Goal: Task Accomplishment & Management: Manage account settings

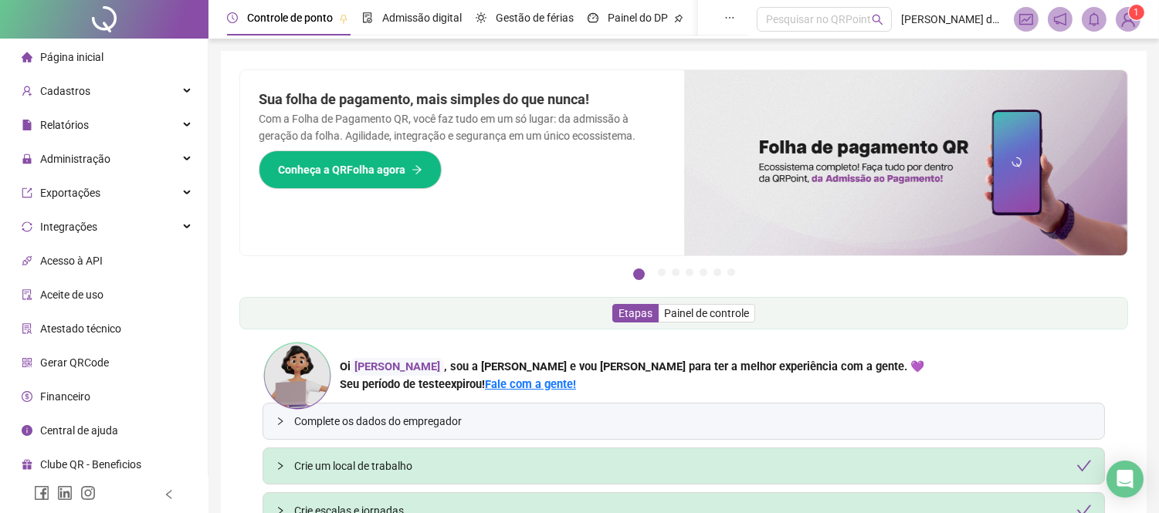
click at [1129, 15] on sup "1" at bounding box center [1136, 12] width 15 height 15
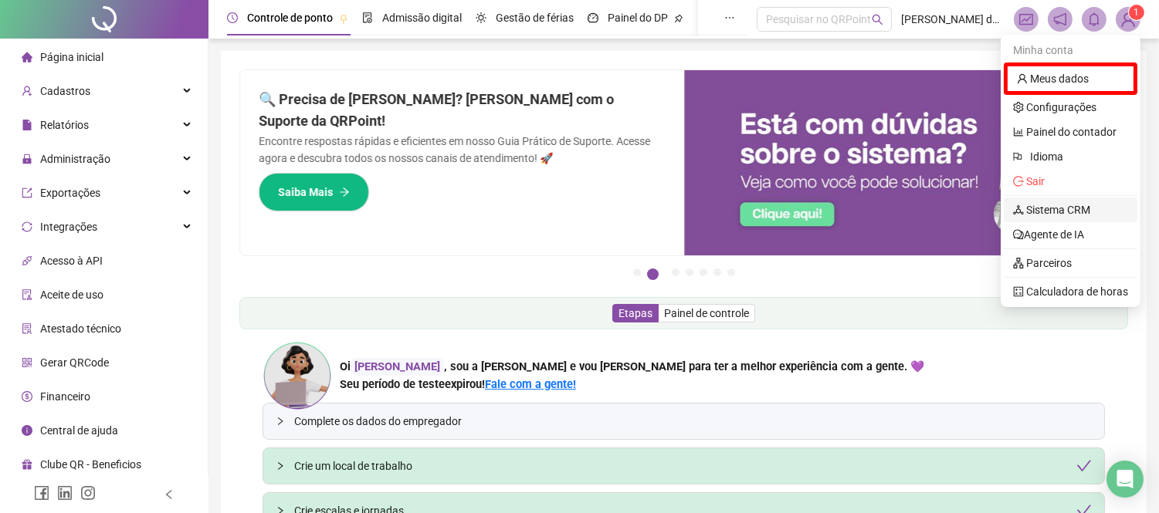
click at [1081, 204] on link "Sistema CRM" at bounding box center [1051, 210] width 77 height 12
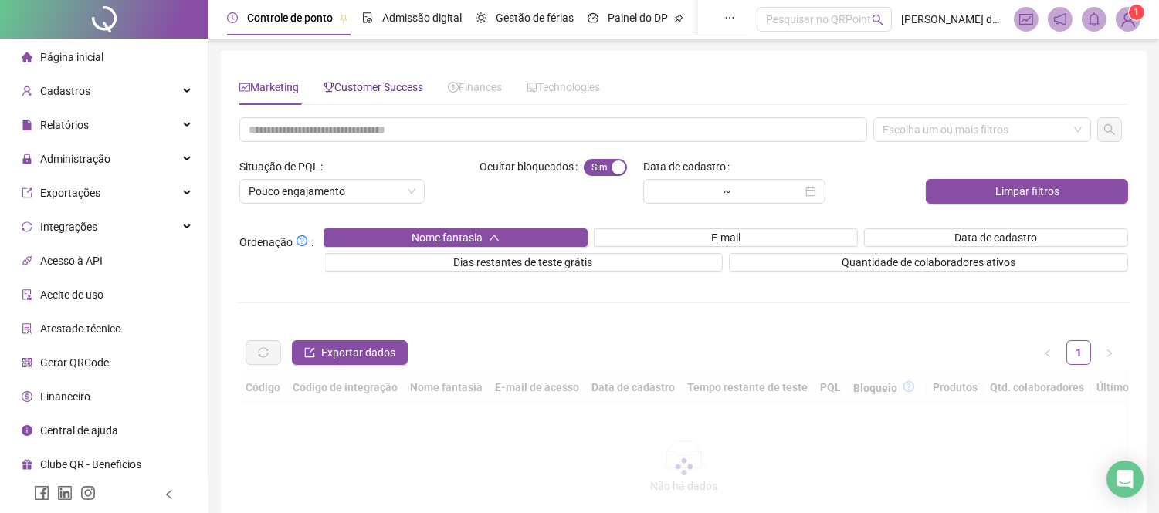
click at [380, 95] on div "Customer Success" at bounding box center [373, 87] width 100 height 17
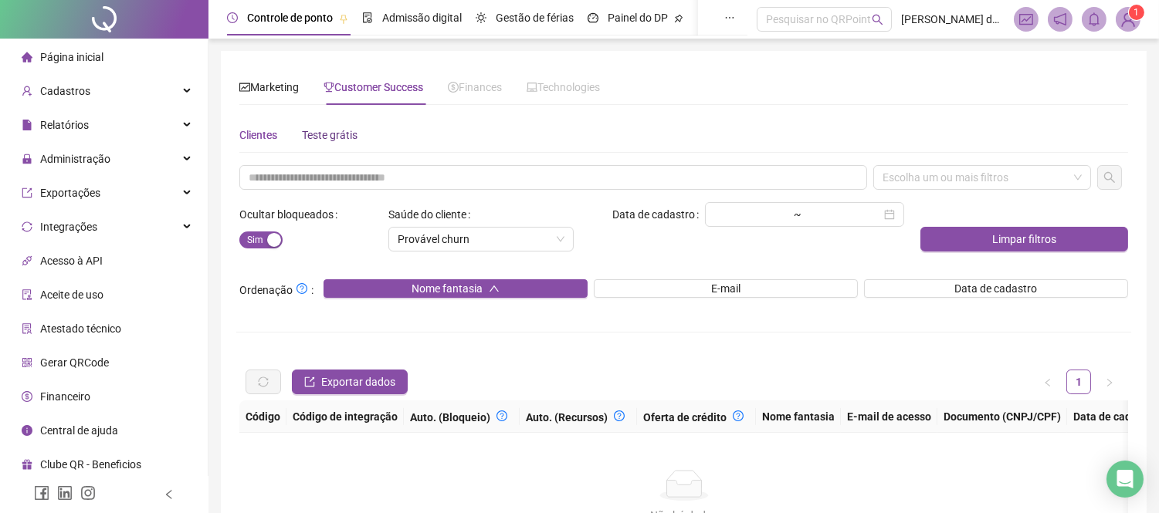
click at [333, 136] on div "Teste grátis" at bounding box center [330, 135] width 56 height 17
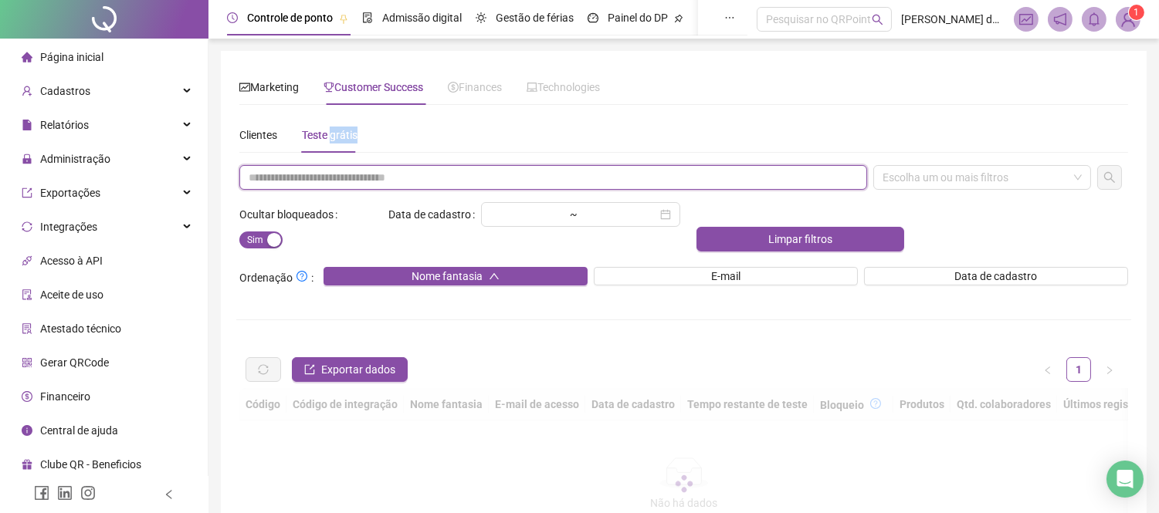
click at [411, 172] on input "text" at bounding box center [553, 177] width 628 height 25
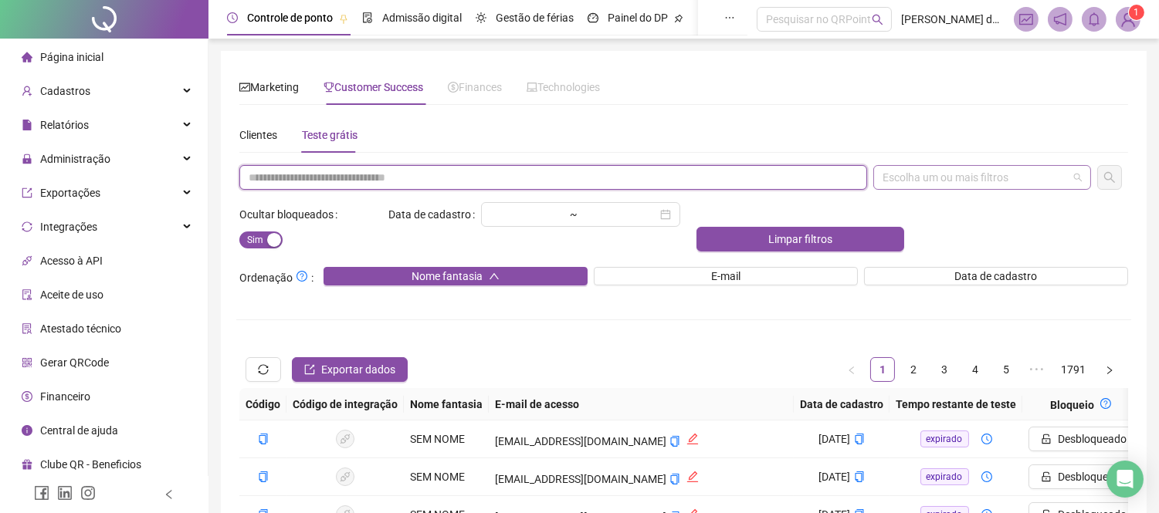
click at [970, 171] on div "Escolha um ou mais filtros" at bounding box center [982, 177] width 218 height 25
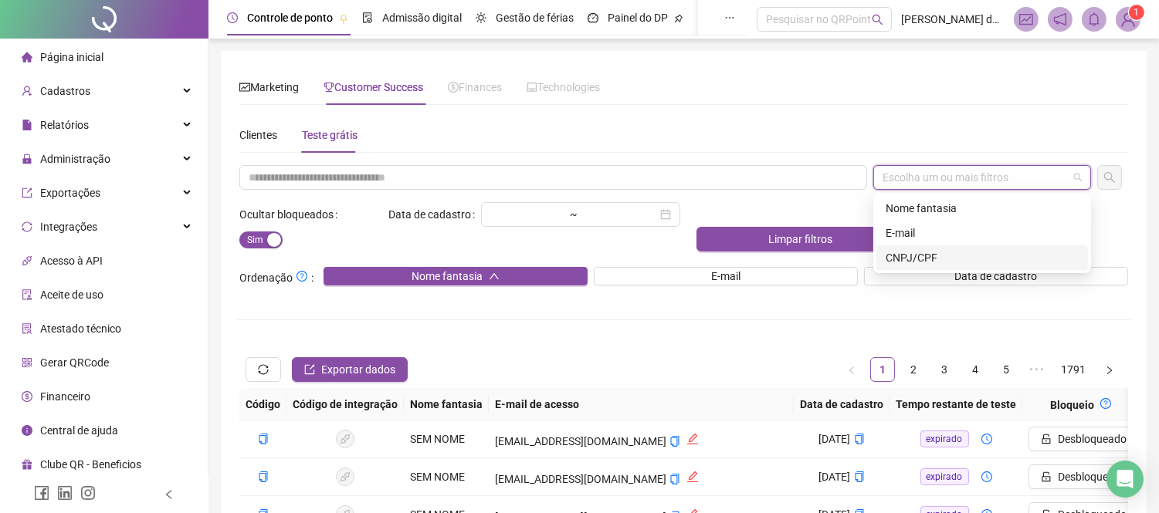
click at [905, 253] on div "CNPJ/CPF" at bounding box center [981, 257] width 193 height 17
click at [560, 176] on input "text" at bounding box center [553, 177] width 628 height 25
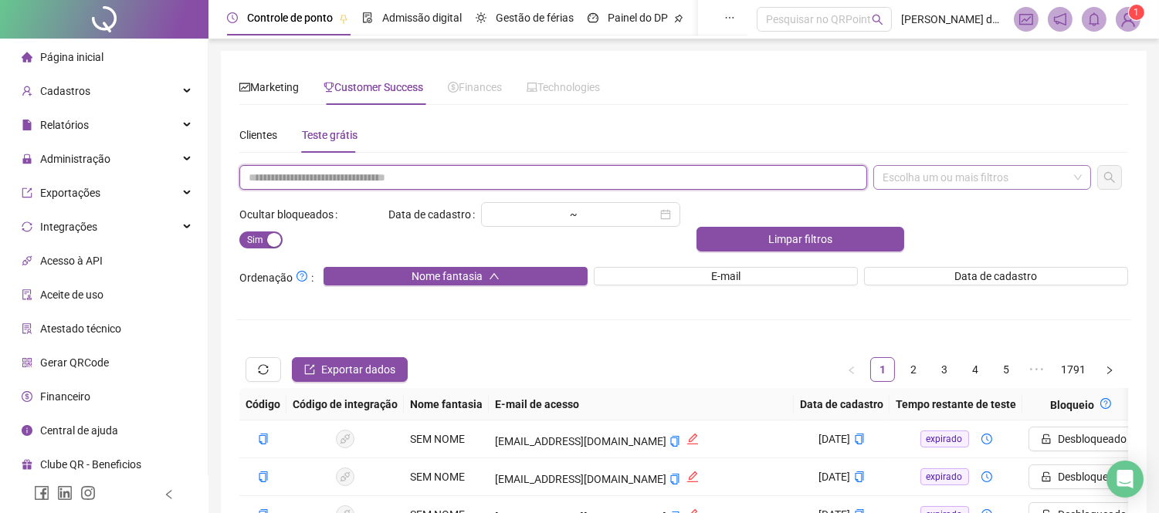
click at [1013, 179] on div "Escolha um ou mais filtros" at bounding box center [982, 177] width 218 height 25
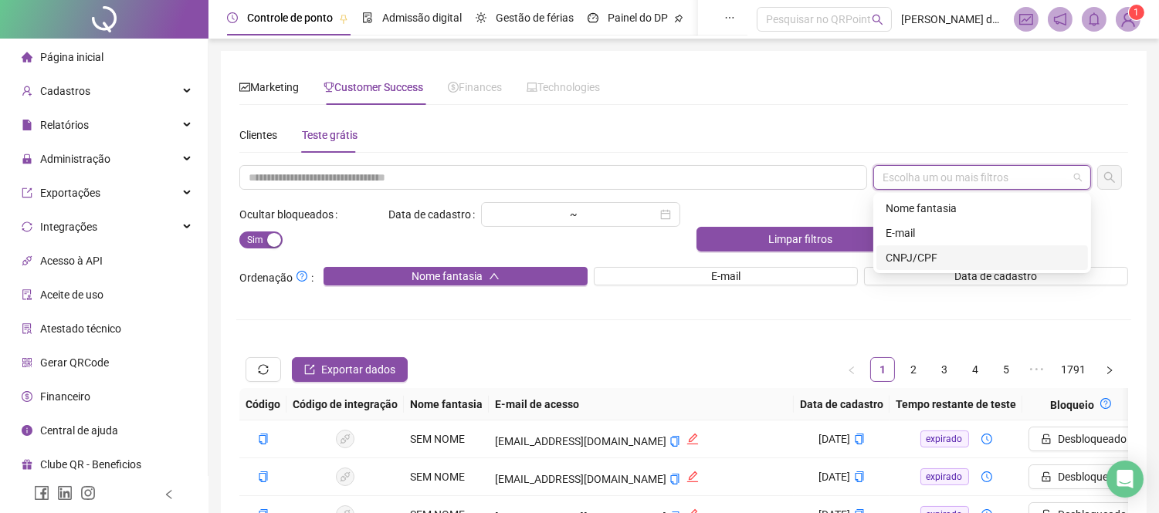
click at [942, 262] on div "CNPJ/CPF" at bounding box center [981, 257] width 193 height 17
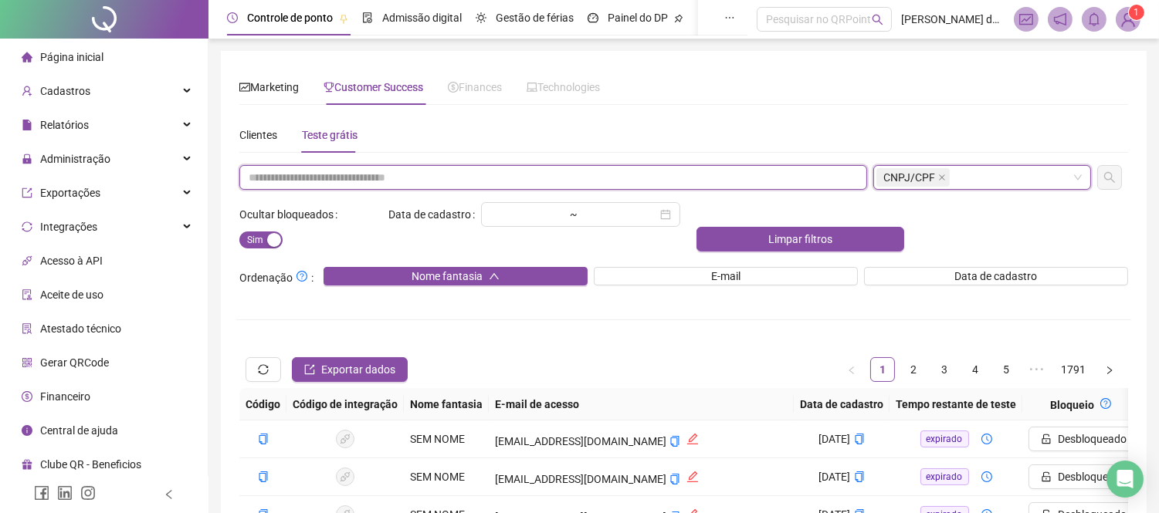
click at [539, 182] on input "text" at bounding box center [553, 177] width 628 height 25
click at [638, 175] on input "text" at bounding box center [553, 177] width 628 height 25
click at [938, 176] on icon "close" at bounding box center [942, 178] width 8 height 8
click at [746, 187] on input "********" at bounding box center [553, 177] width 628 height 25
type input "*"
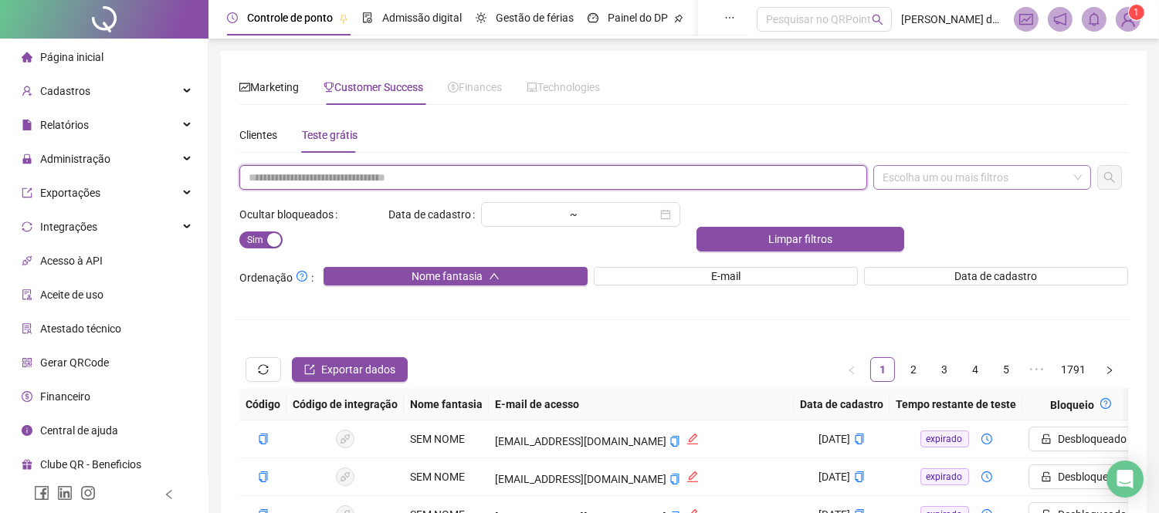
click at [718, 171] on input "text" at bounding box center [553, 177] width 628 height 25
click at [708, 174] on input "text" at bounding box center [553, 177] width 628 height 25
paste input "**********"
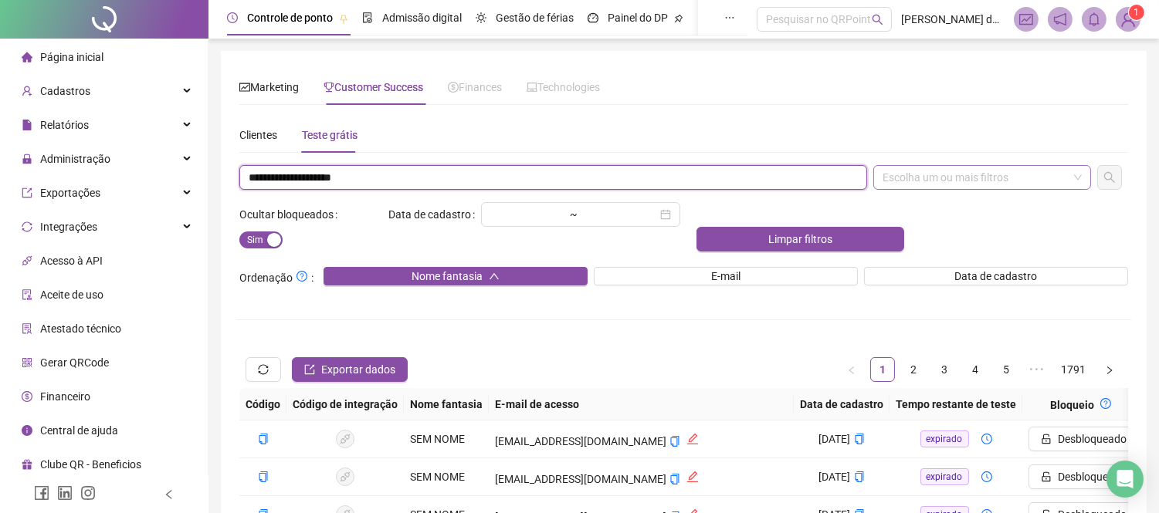
click at [1015, 181] on div "Escolha um ou mais filtros" at bounding box center [982, 177] width 218 height 25
type input "**********"
click at [1015, 181] on div "Escolha um ou mais filtros" at bounding box center [982, 177] width 218 height 25
click at [982, 181] on div "Escolha um ou mais filtros" at bounding box center [982, 177] width 218 height 25
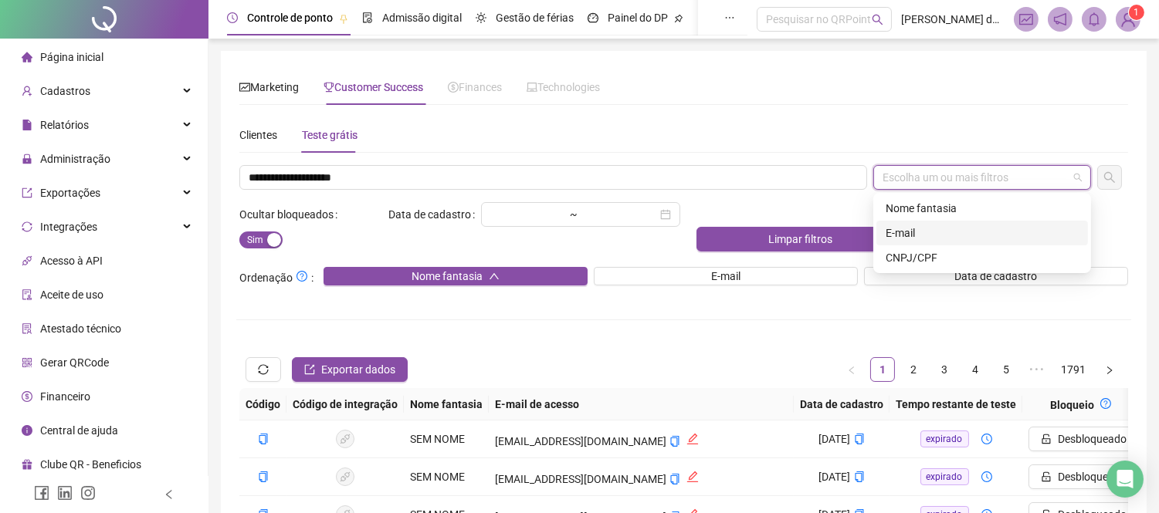
click at [924, 232] on div "E-mail" at bounding box center [981, 233] width 193 height 17
click at [898, 236] on div "E-mail" at bounding box center [981, 233] width 193 height 17
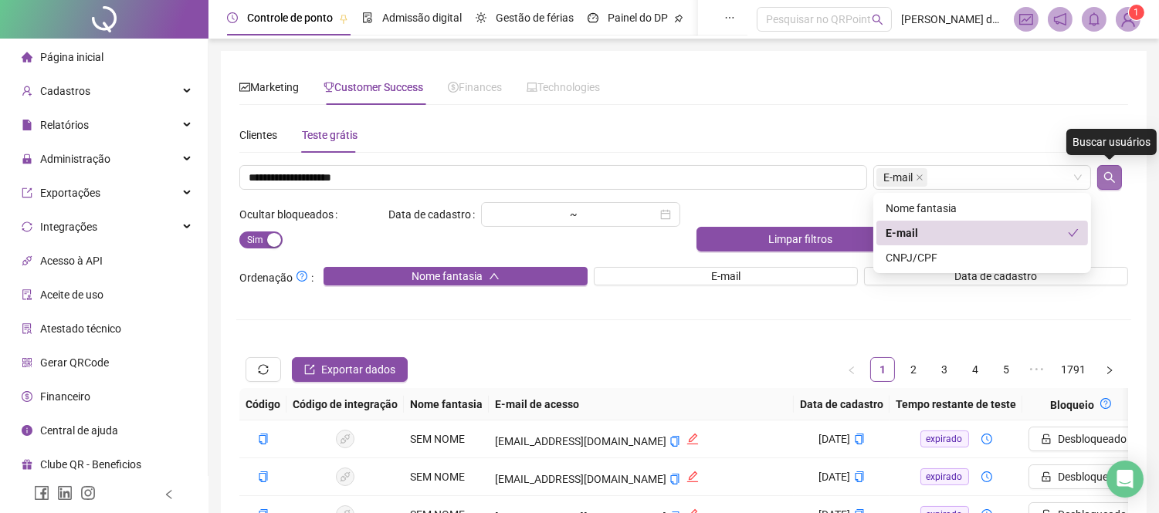
click at [1114, 175] on icon "search" at bounding box center [1109, 177] width 12 height 12
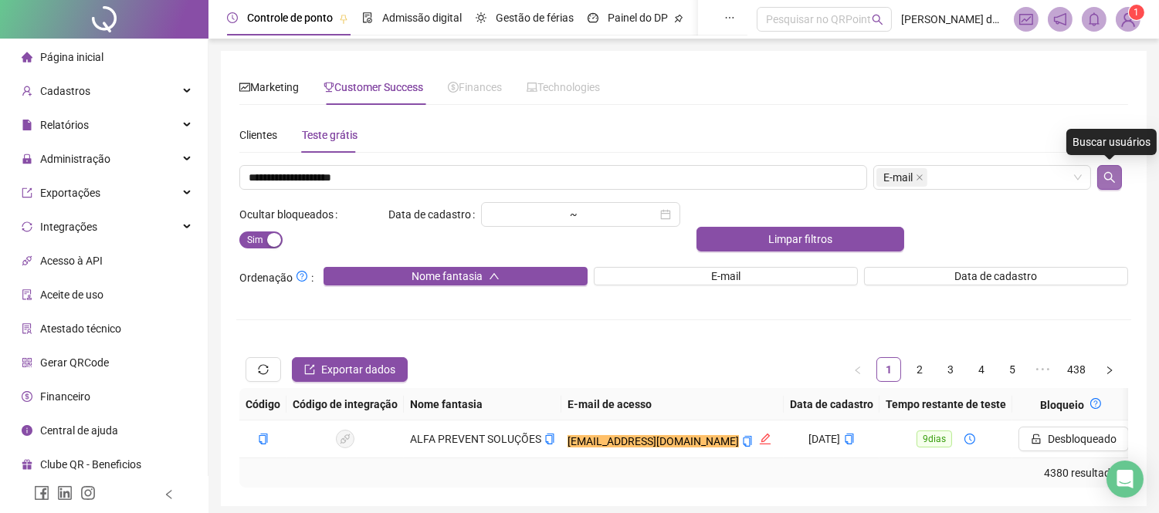
click at [1103, 179] on icon "search" at bounding box center [1109, 177] width 12 height 12
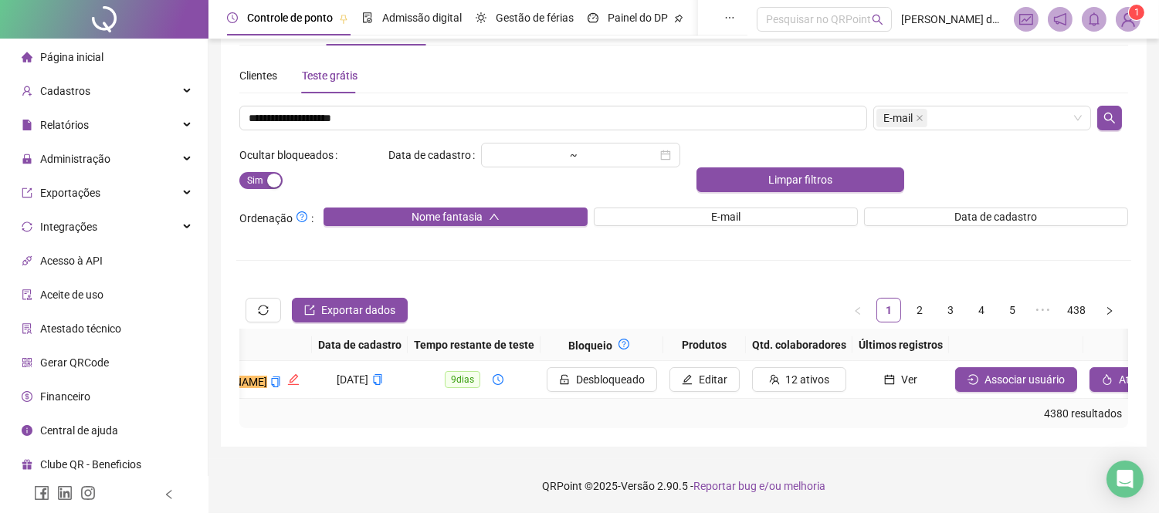
scroll to position [0, 479]
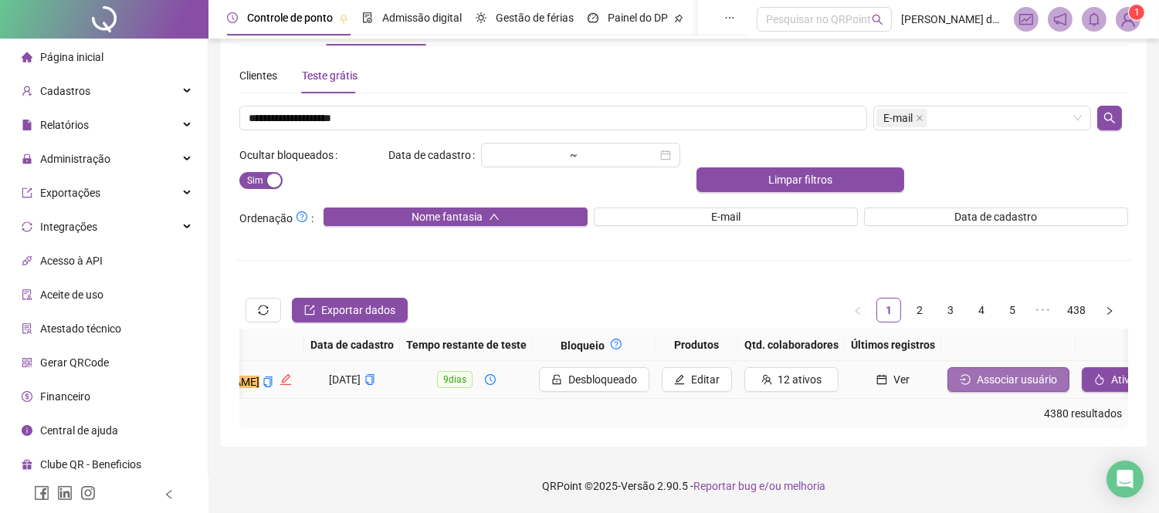
click at [976, 371] on span "Associar usuário" at bounding box center [1016, 379] width 80 height 17
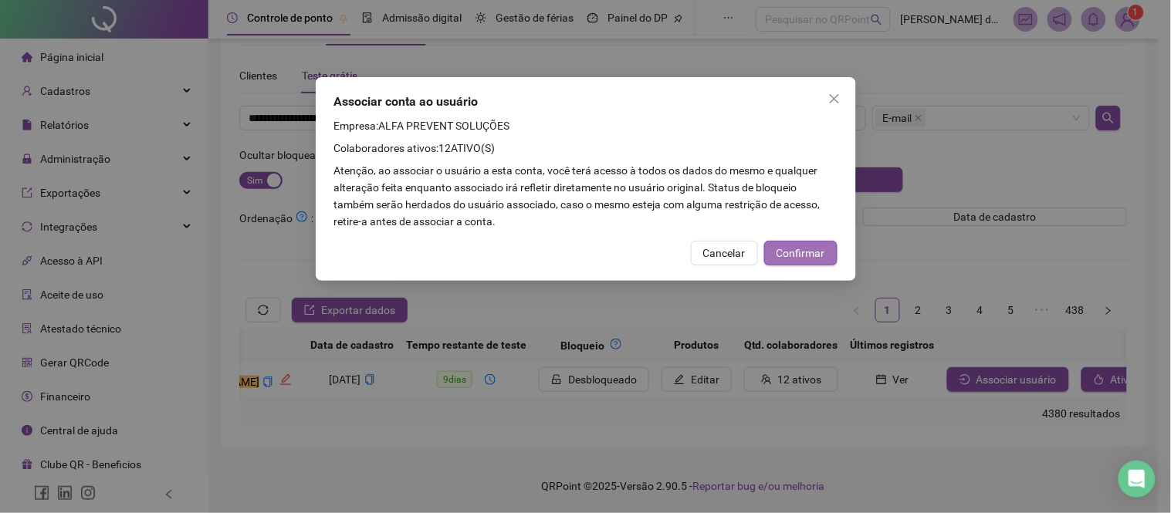
click at [819, 245] on span "Confirmar" at bounding box center [801, 253] width 49 height 17
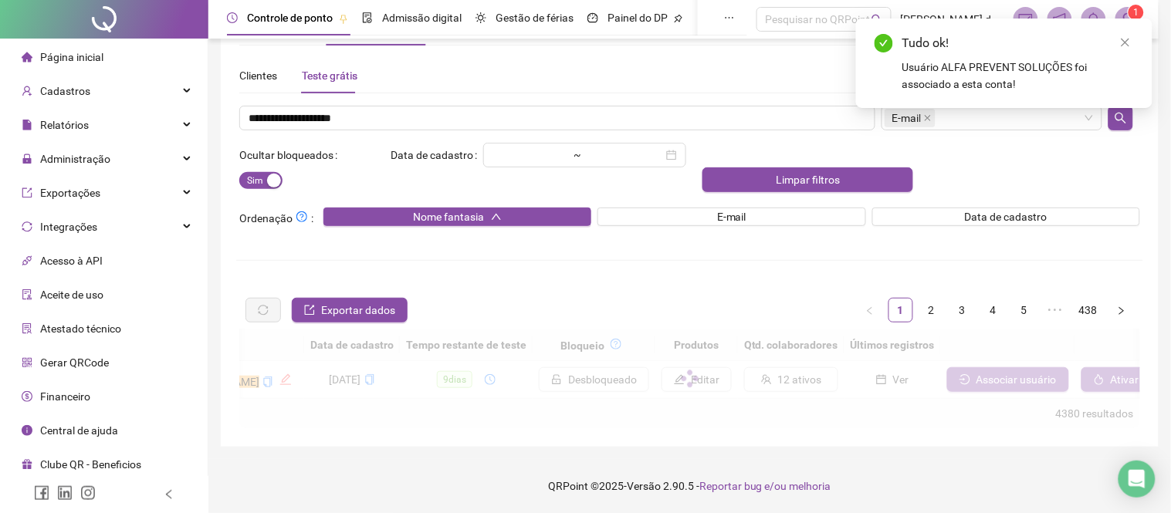
scroll to position [0, 466]
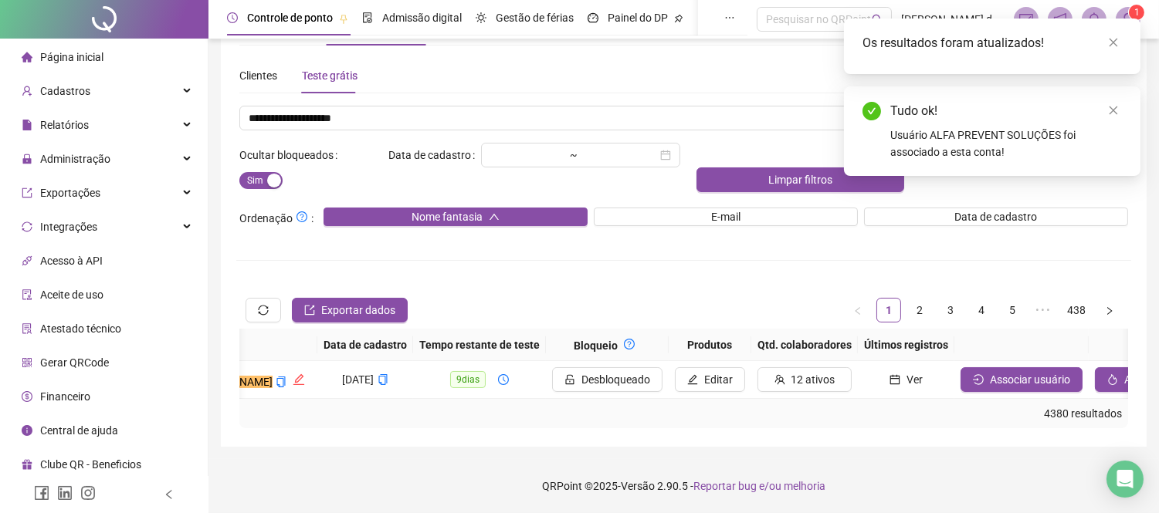
click at [1108, 52] on div "Os resultados foram atualizados!" at bounding box center [992, 47] width 296 height 56
click at [1109, 46] on icon "close" at bounding box center [1113, 43] width 8 height 8
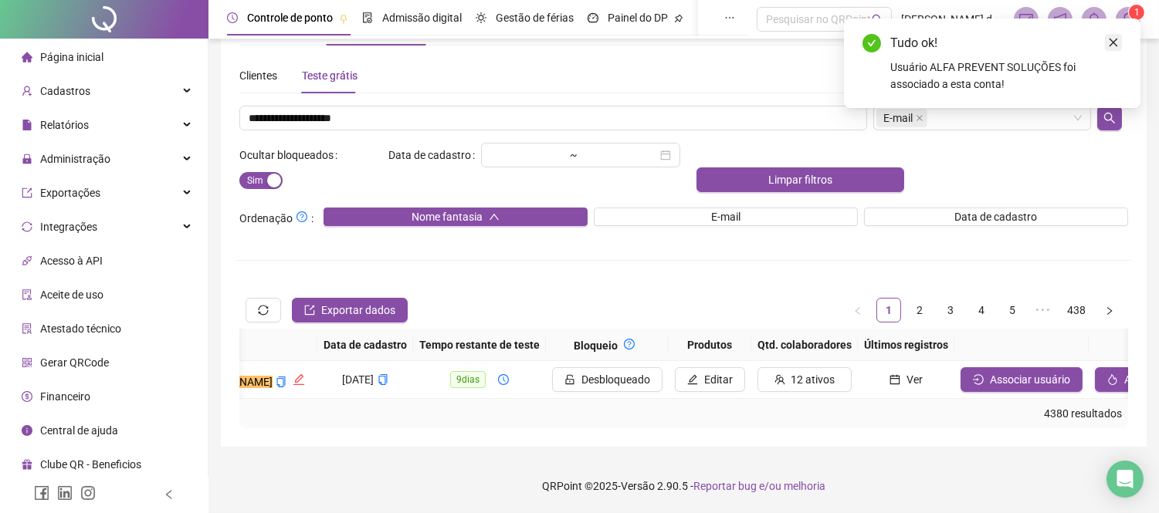
click at [1112, 42] on icon "close" at bounding box center [1113, 43] width 8 height 8
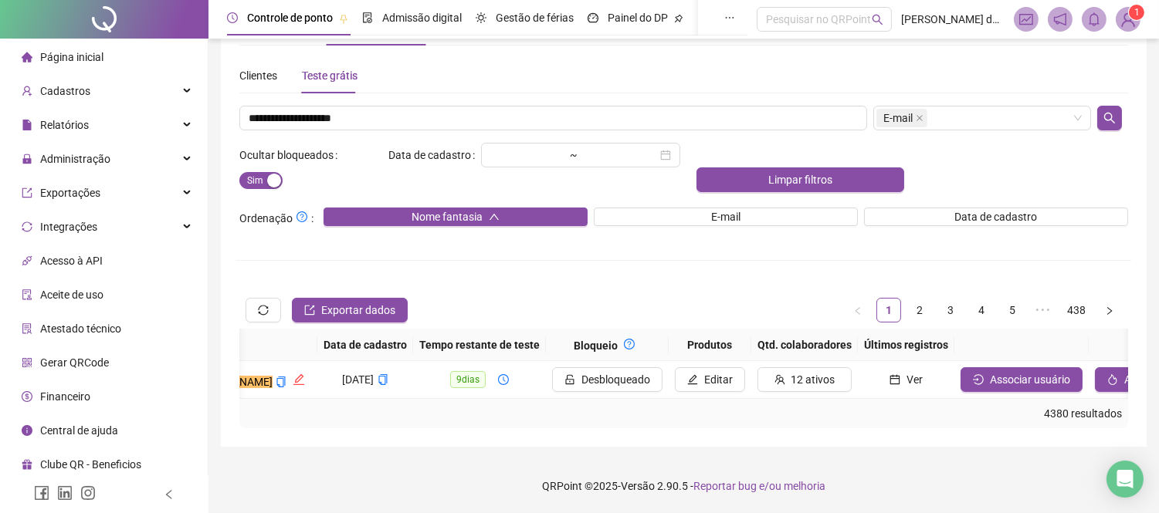
click at [1127, 18] on img at bounding box center [1127, 19] width 23 height 23
click at [1117, 25] on span at bounding box center [1127, 19] width 25 height 25
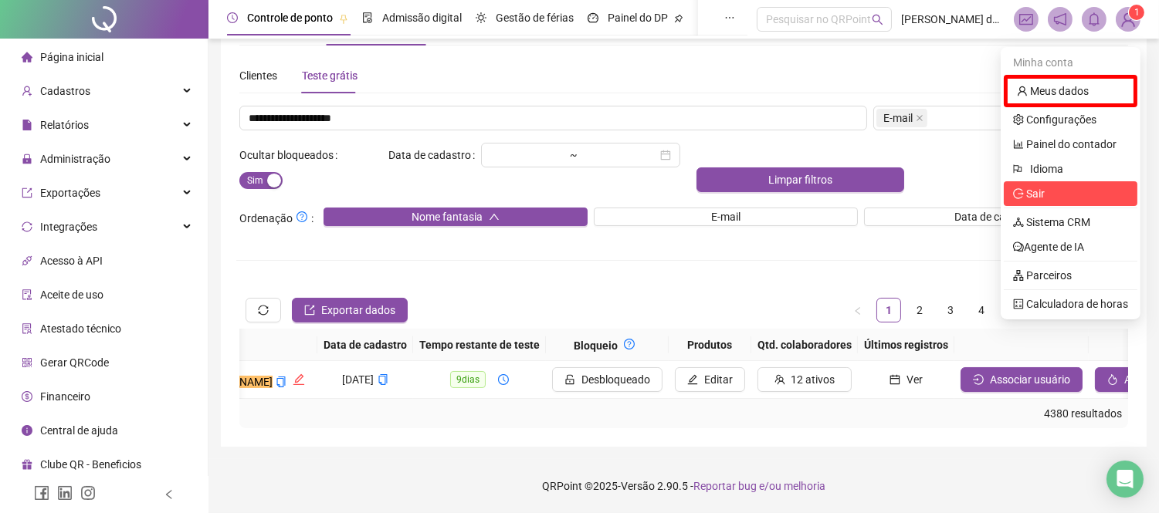
click at [1067, 181] on li "Sair" at bounding box center [1070, 193] width 134 height 25
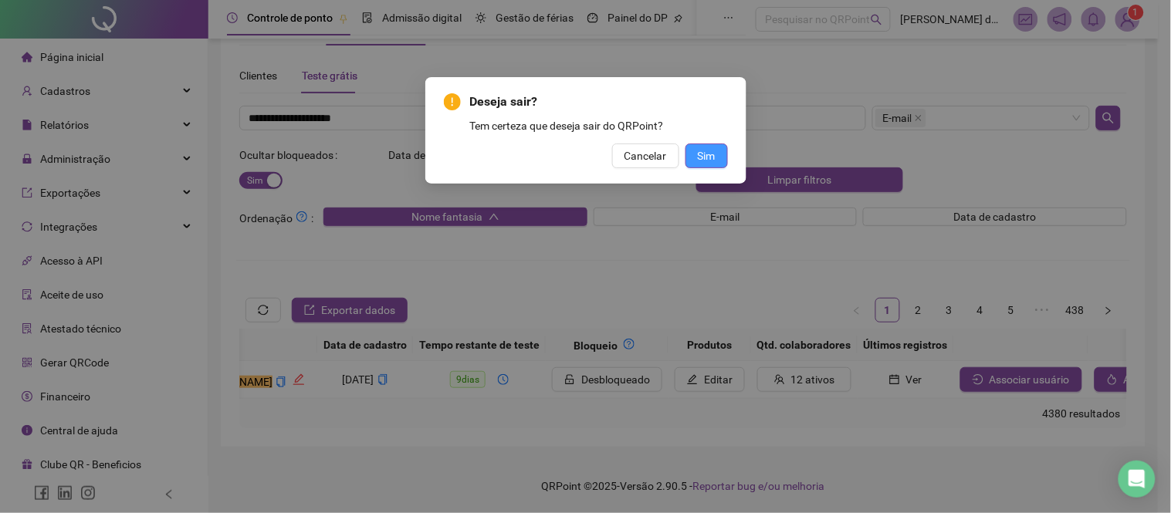
click at [716, 151] on button "Sim" at bounding box center [706, 156] width 42 height 25
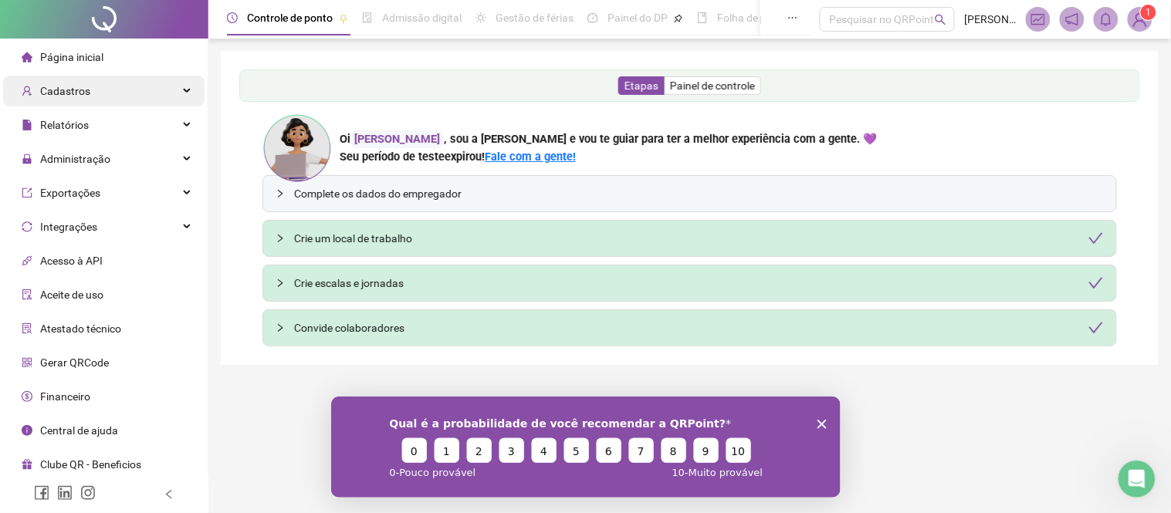
click at [90, 90] on div "Cadastros" at bounding box center [103, 91] width 201 height 31
drag, startPoint x: 436, startPoint y: 24, endPoint x: 65, endPoint y: 89, distance: 376.9
click at [65, 89] on span "Cadastros" at bounding box center [65, 91] width 50 height 12
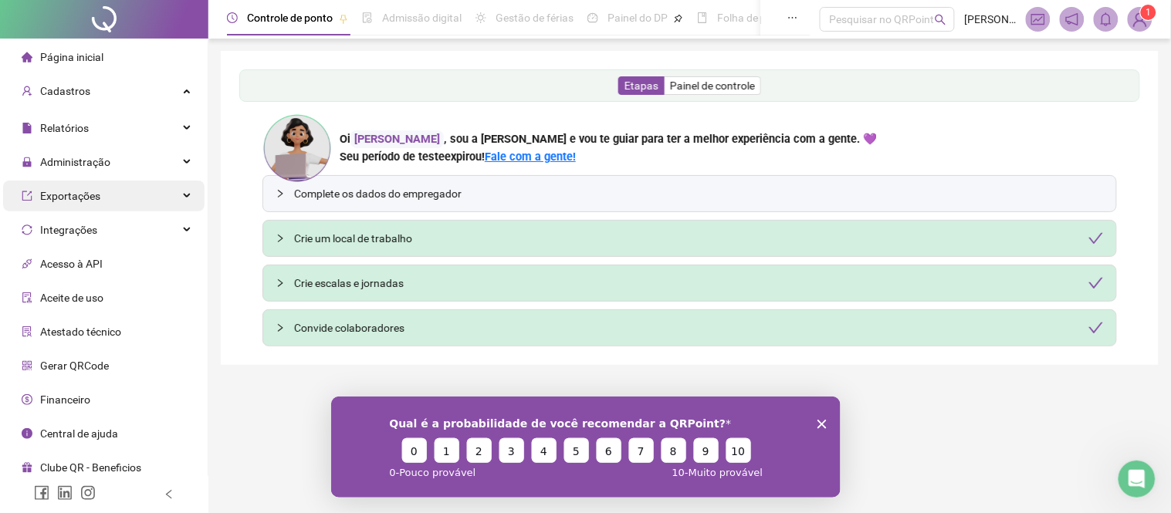
drag, startPoint x: 65, startPoint y: 89, endPoint x: 125, endPoint y: 201, distance: 127.8
click at [64, 90] on span "Cadastros" at bounding box center [65, 91] width 50 height 12
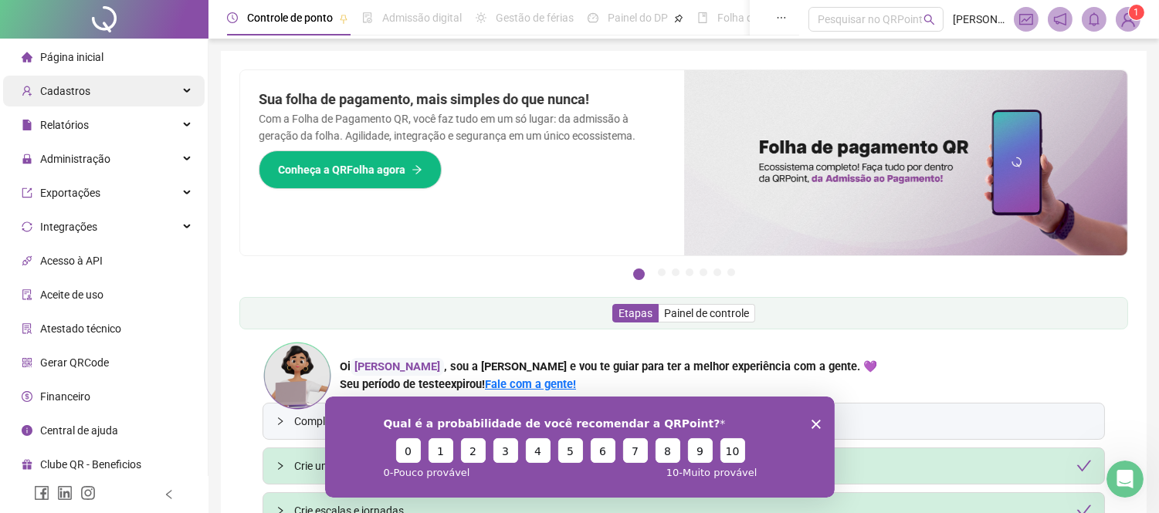
click at [161, 96] on div "Cadastros" at bounding box center [103, 91] width 201 height 31
click at [181, 95] on div "Cadastros" at bounding box center [103, 91] width 201 height 31
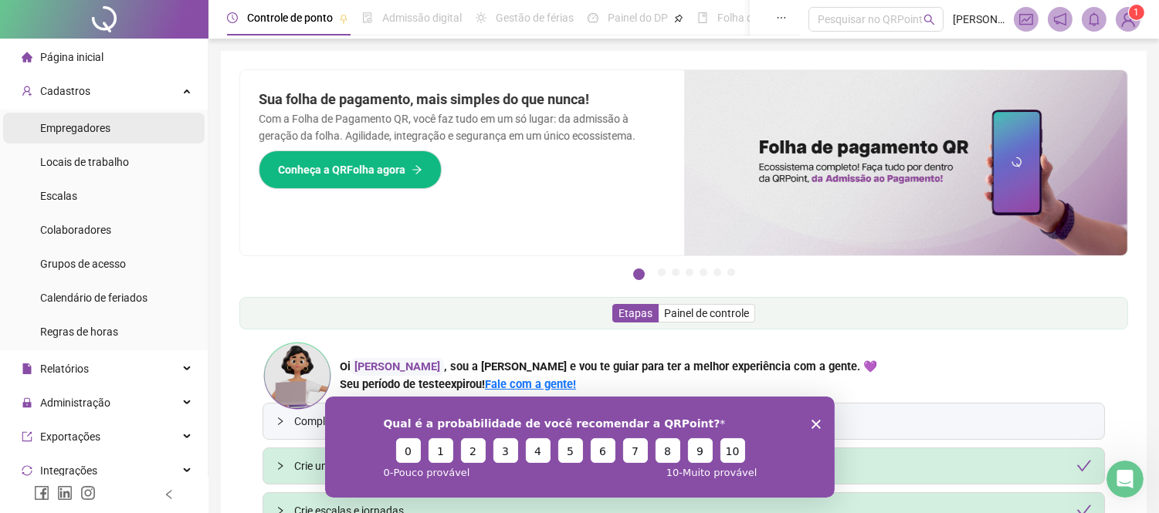
click at [112, 126] on li "Empregadores" at bounding box center [103, 128] width 201 height 31
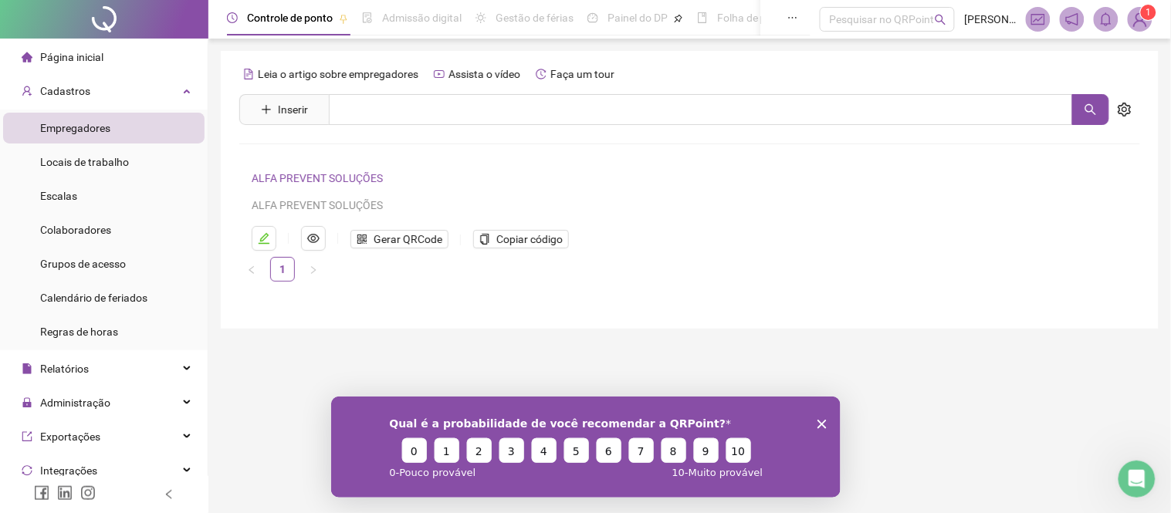
drag, startPoint x: 86, startPoint y: 228, endPoint x: 204, endPoint y: 226, distance: 117.3
click at [87, 228] on span "Colaboradores" at bounding box center [75, 230] width 71 height 12
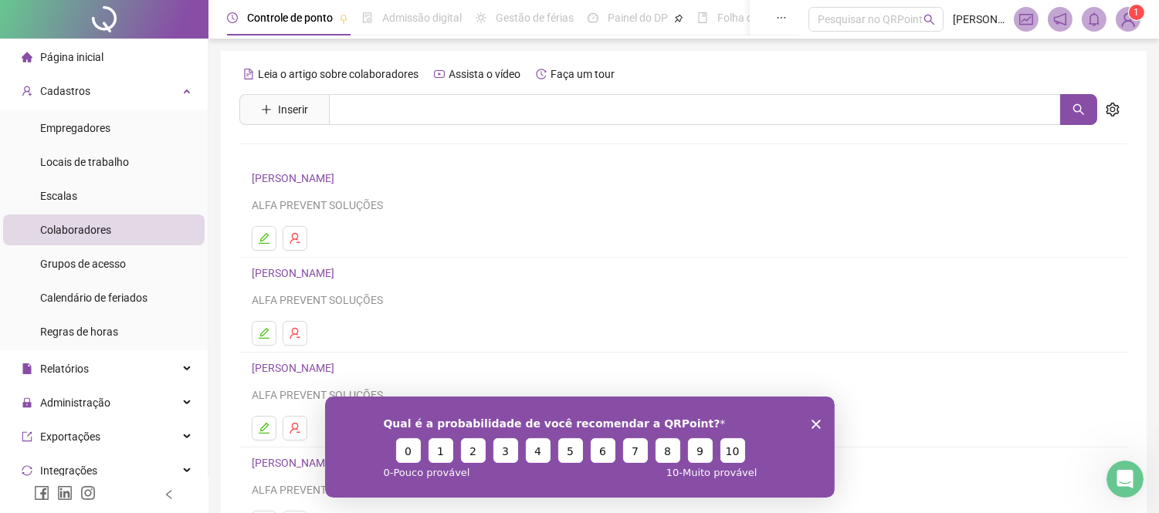
click at [328, 178] on link "[PERSON_NAME]" at bounding box center [295, 178] width 87 height 12
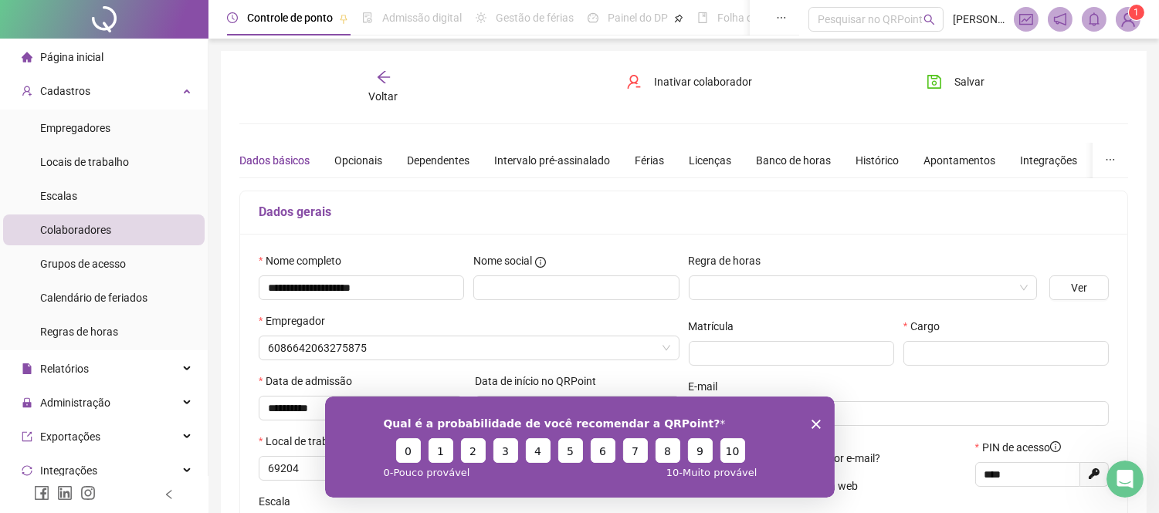
type input "**********"
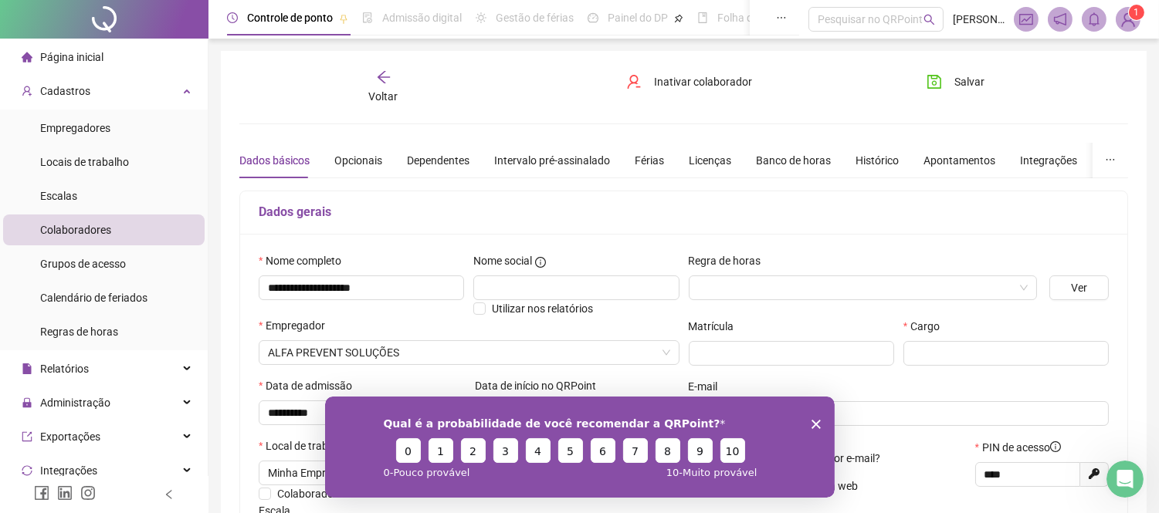
click at [395, 83] on div "Voltar" at bounding box center [383, 87] width 138 height 36
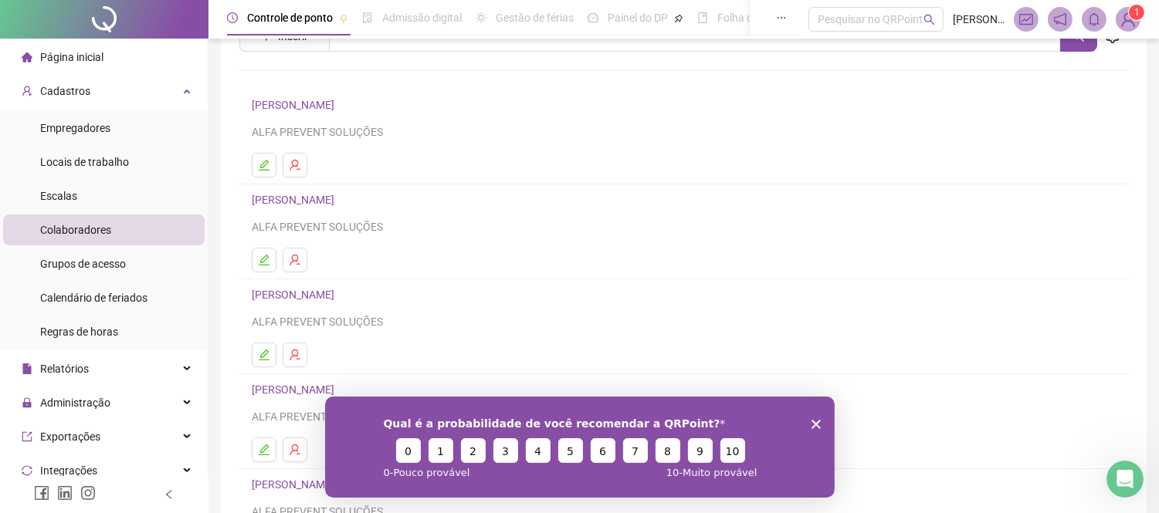
scroll to position [233, 0]
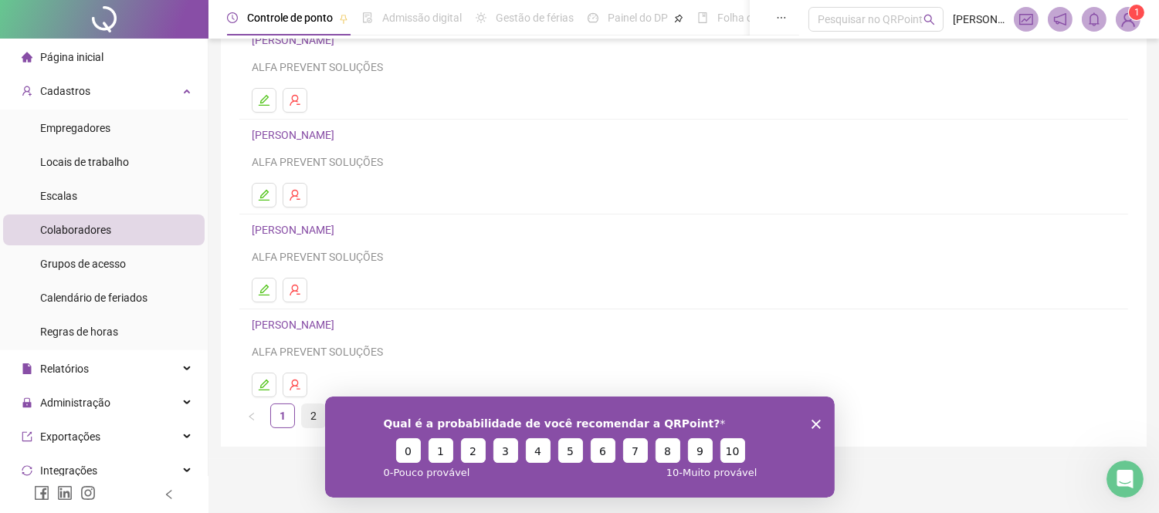
click at [318, 418] on link "2" at bounding box center [313, 415] width 23 height 23
click at [357, 137] on link "[PERSON_NAME] de Jesus" at bounding box center [318, 135] width 132 height 12
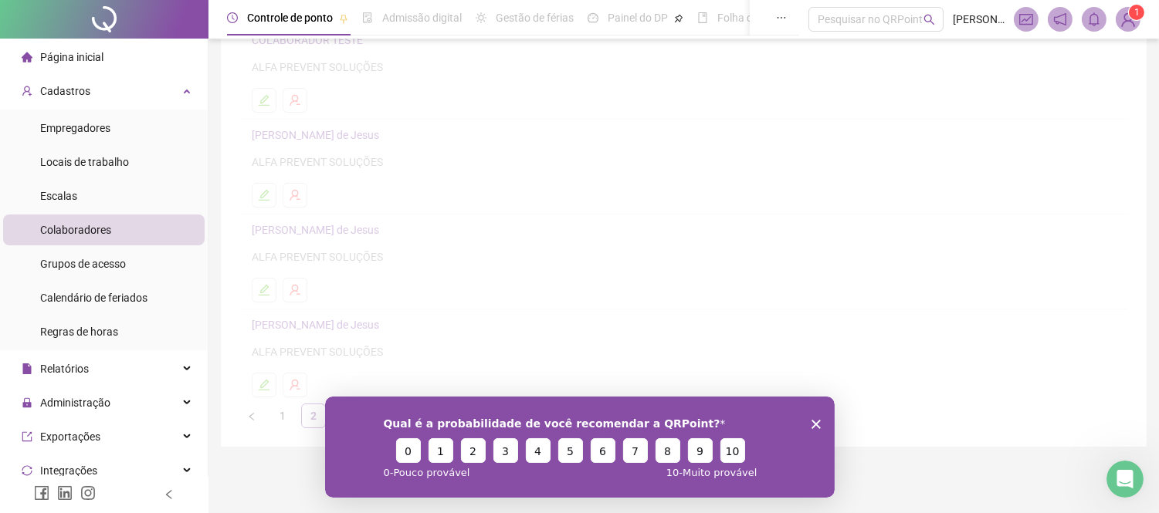
scroll to position [241, 0]
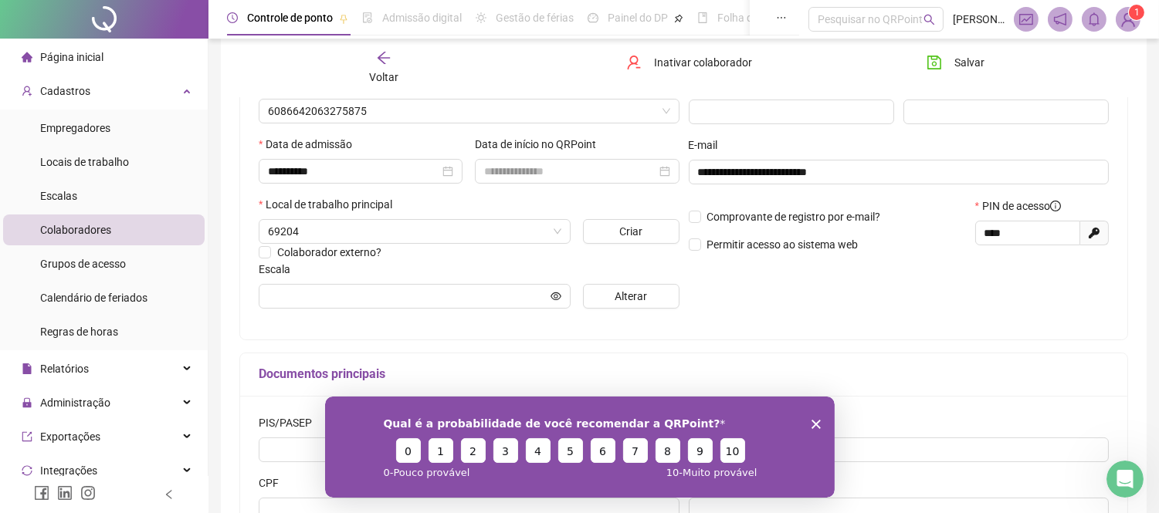
type input "**********"
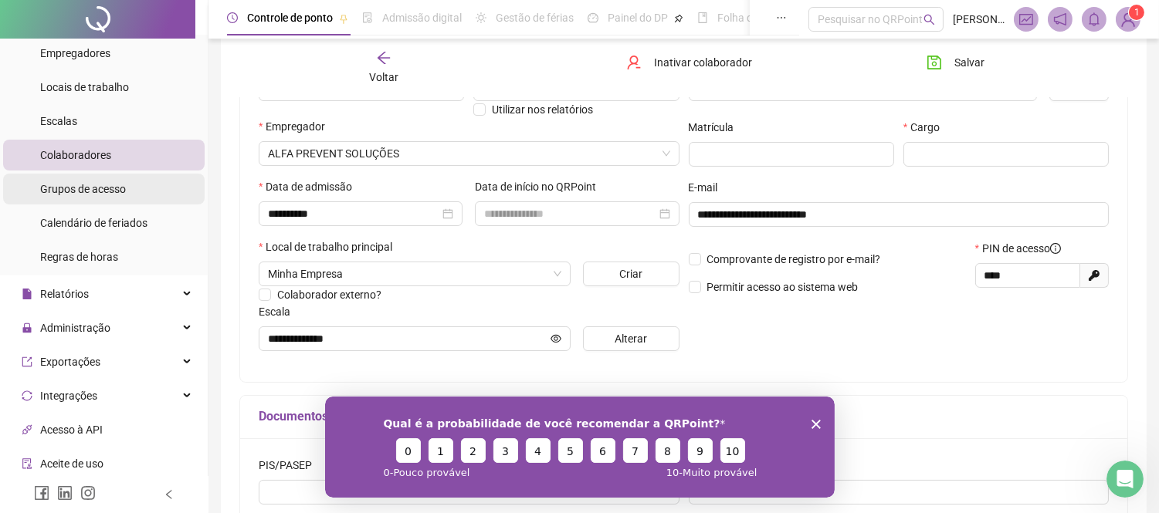
scroll to position [171, 0]
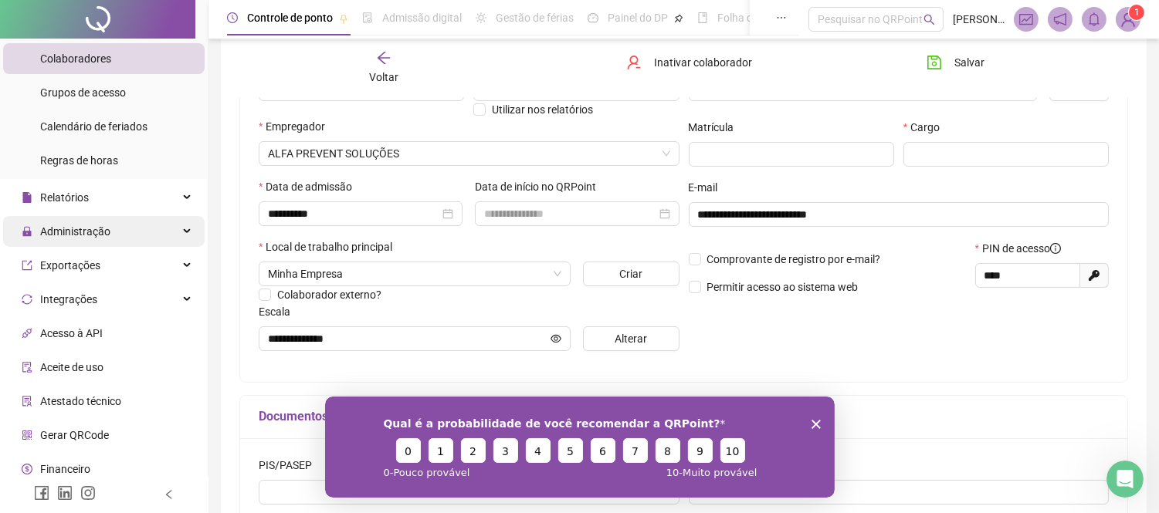
click at [181, 232] on div "Administração" at bounding box center [103, 231] width 201 height 31
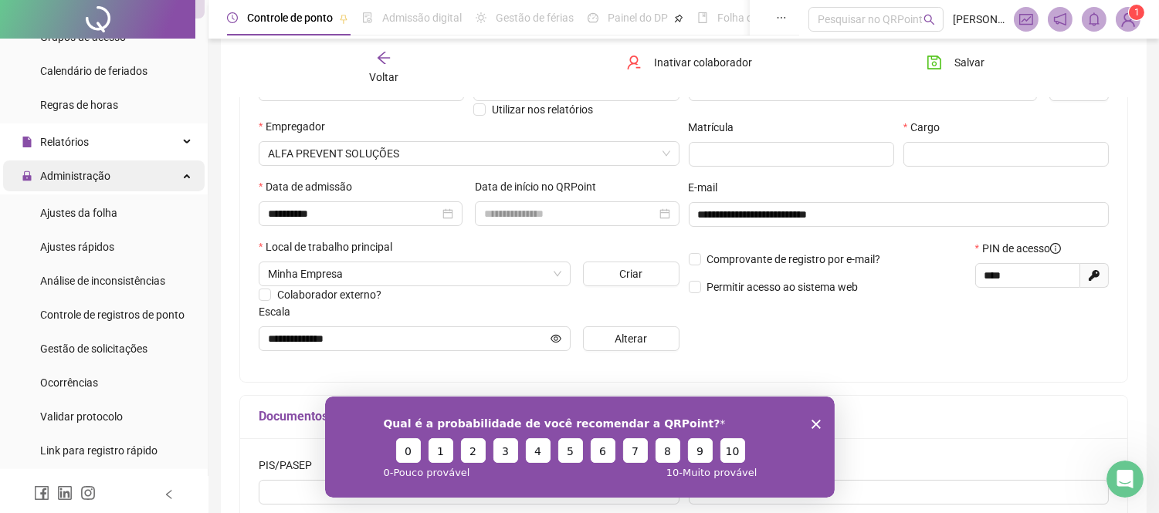
scroll to position [257, 0]
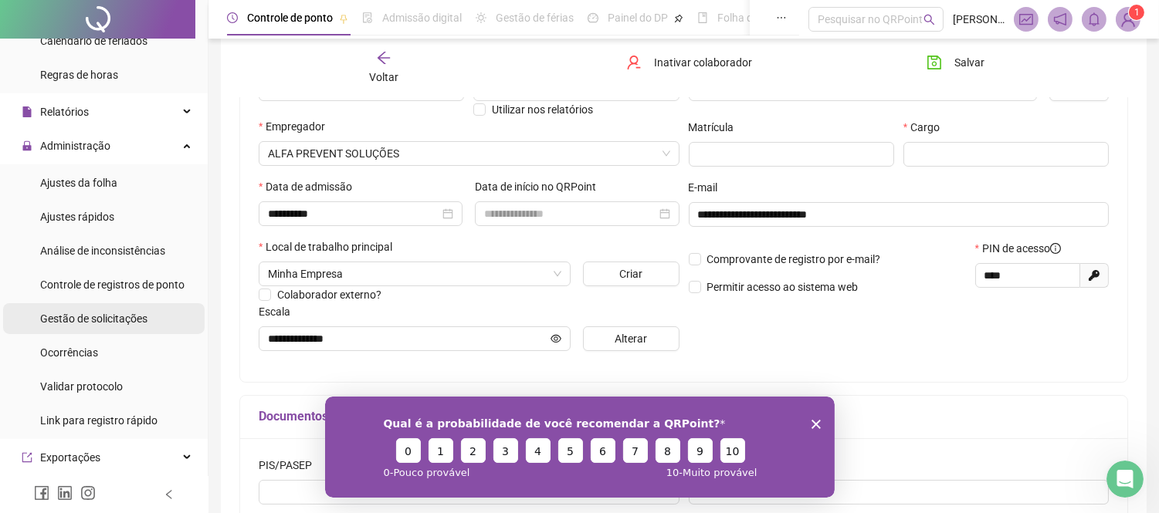
click at [137, 323] on span "Gestão de solicitações" at bounding box center [93, 319] width 107 height 12
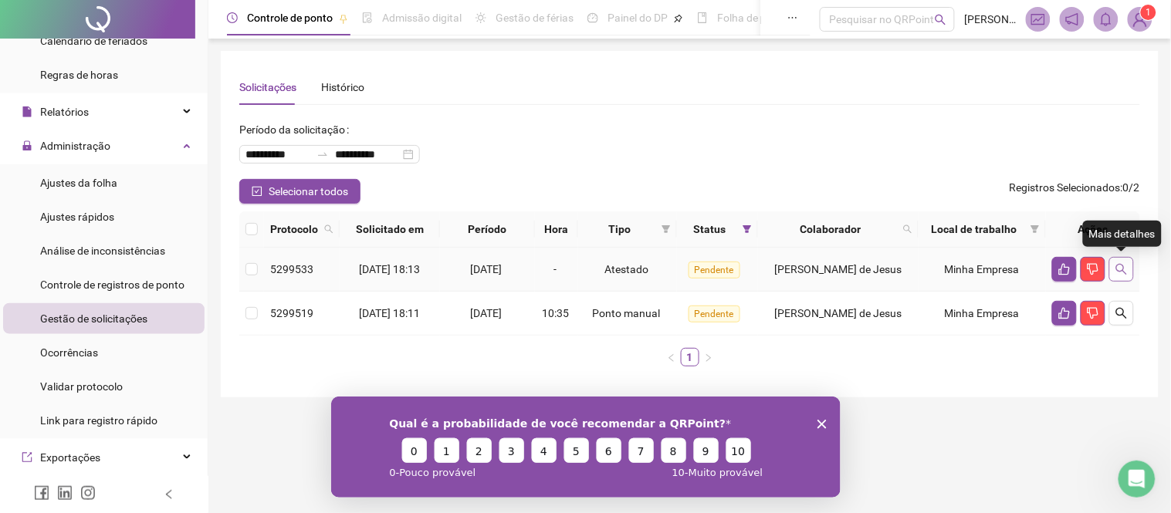
click at [1114, 274] on button "button" at bounding box center [1121, 269] width 25 height 25
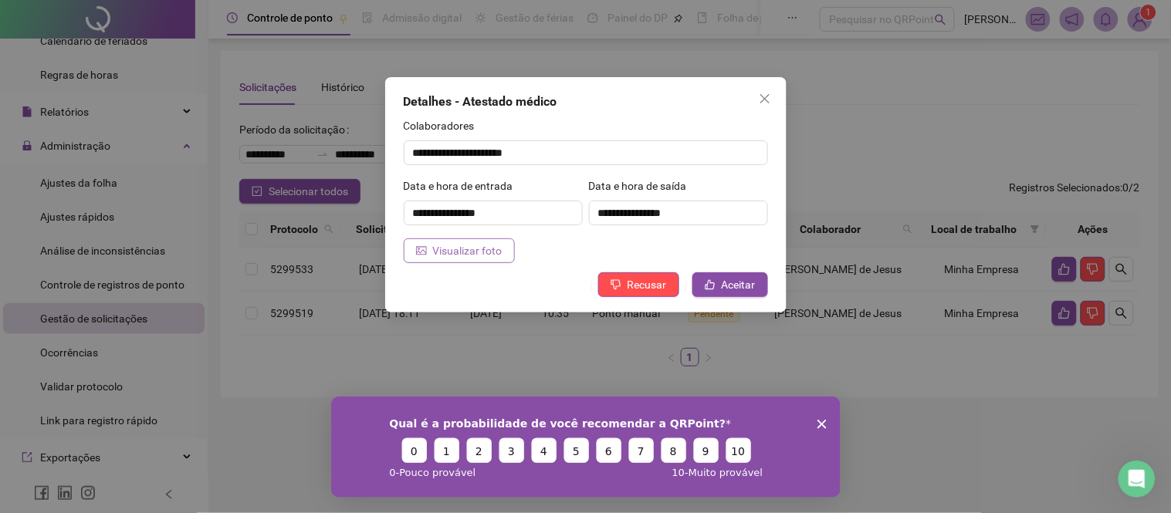
click at [479, 252] on span "Visualizar foto" at bounding box center [467, 250] width 69 height 17
click at [759, 103] on icon "close" at bounding box center [765, 99] width 12 height 12
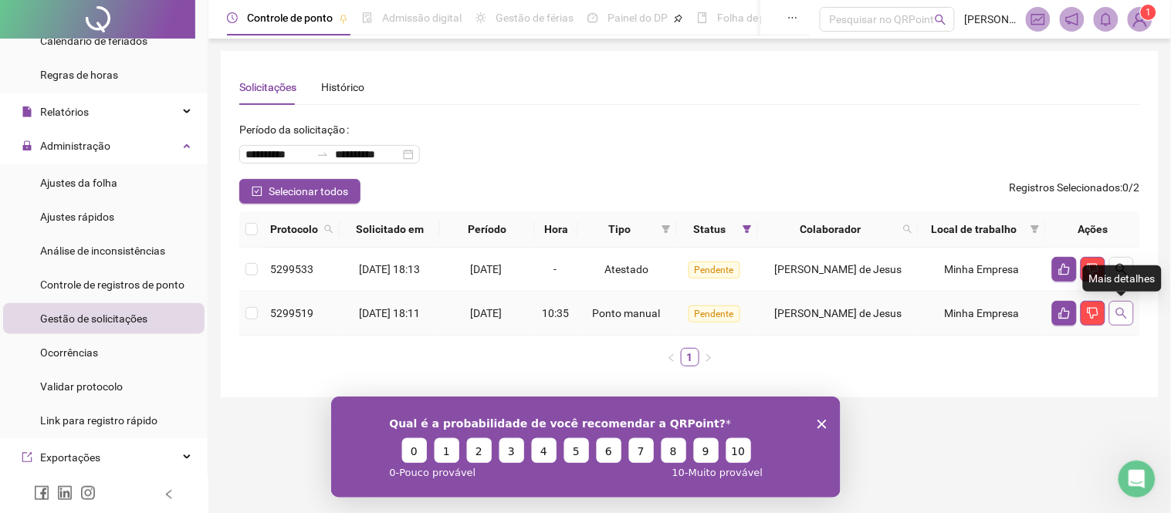
click at [1117, 322] on button "button" at bounding box center [1121, 313] width 25 height 25
click at [1117, 310] on icon "search" at bounding box center [1121, 313] width 11 height 11
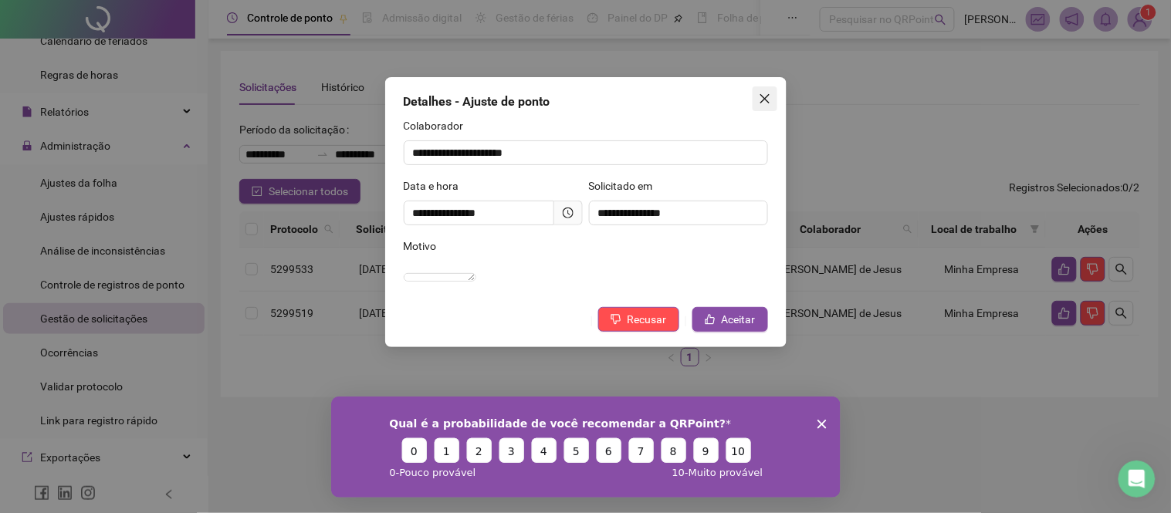
click at [765, 104] on icon "close" at bounding box center [765, 99] width 12 height 12
click at [765, 104] on div "**********" at bounding box center [585, 256] width 1171 height 513
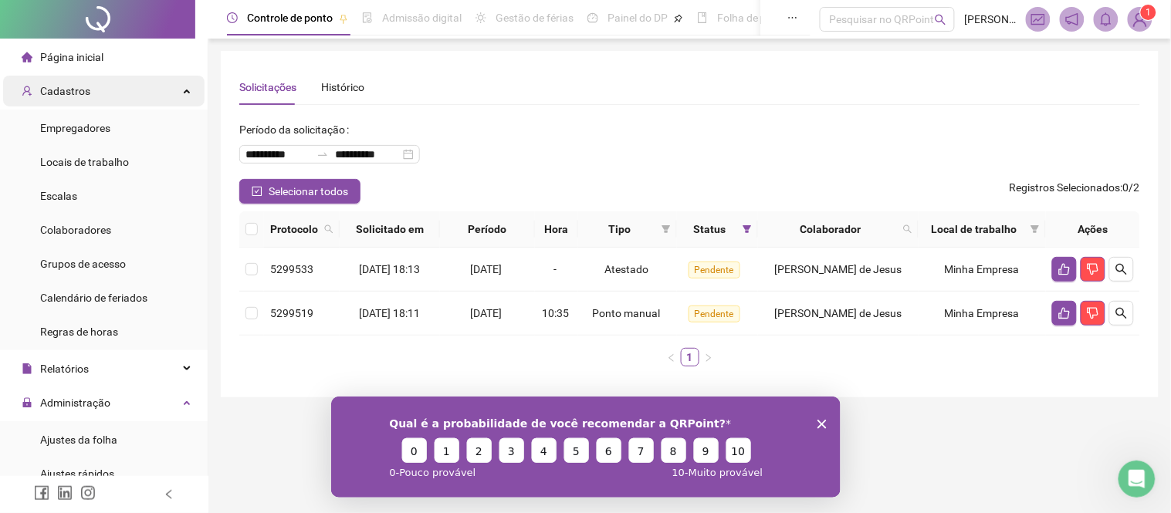
click at [182, 93] on div "Cadastros" at bounding box center [103, 91] width 201 height 31
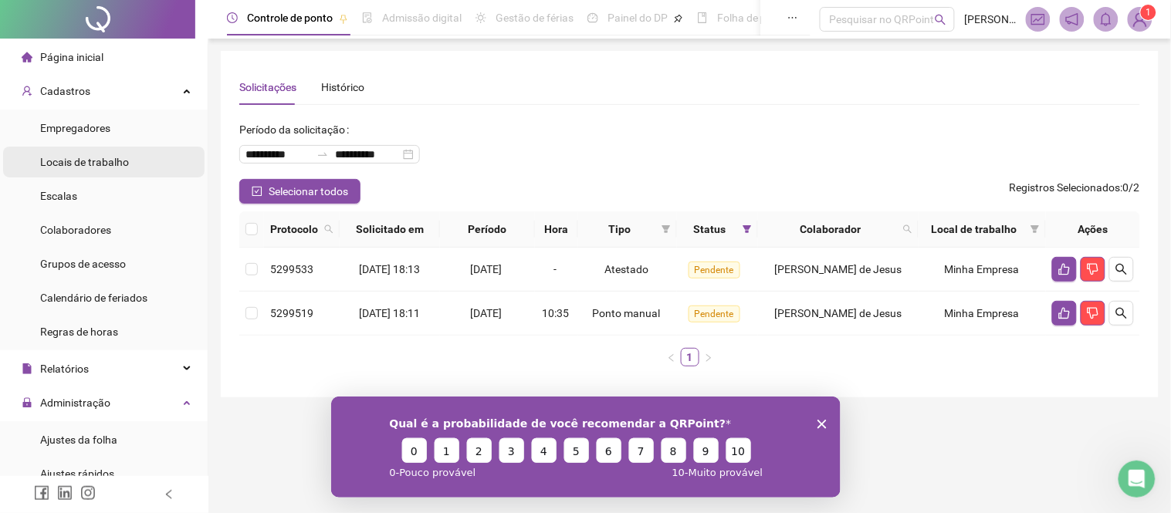
click at [163, 165] on li "Locais de trabalho" at bounding box center [103, 162] width 201 height 31
click at [162, 165] on li "Locais de trabalho" at bounding box center [103, 162] width 201 height 31
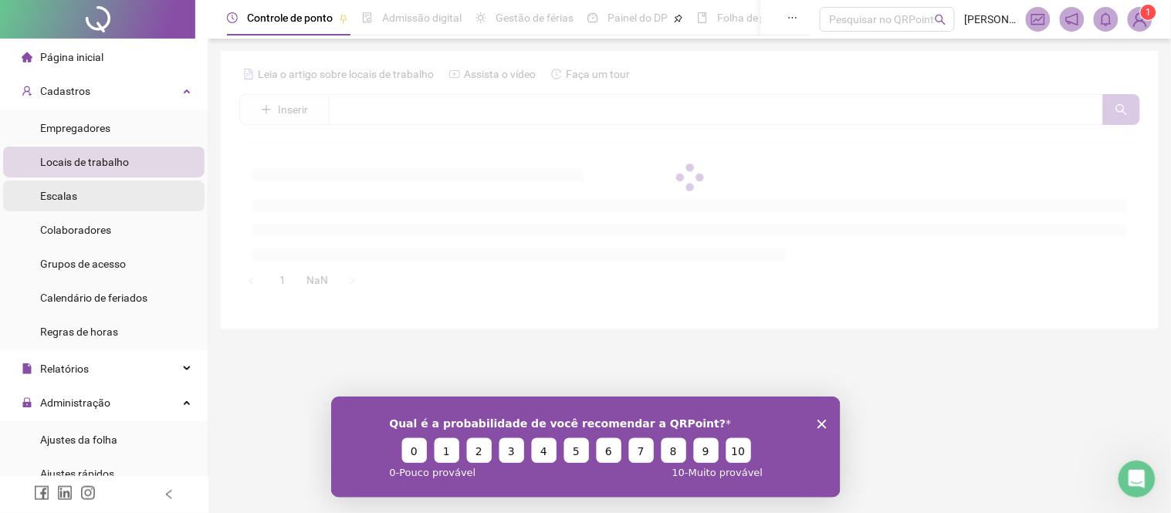
click at [134, 201] on li "Escalas" at bounding box center [103, 196] width 201 height 31
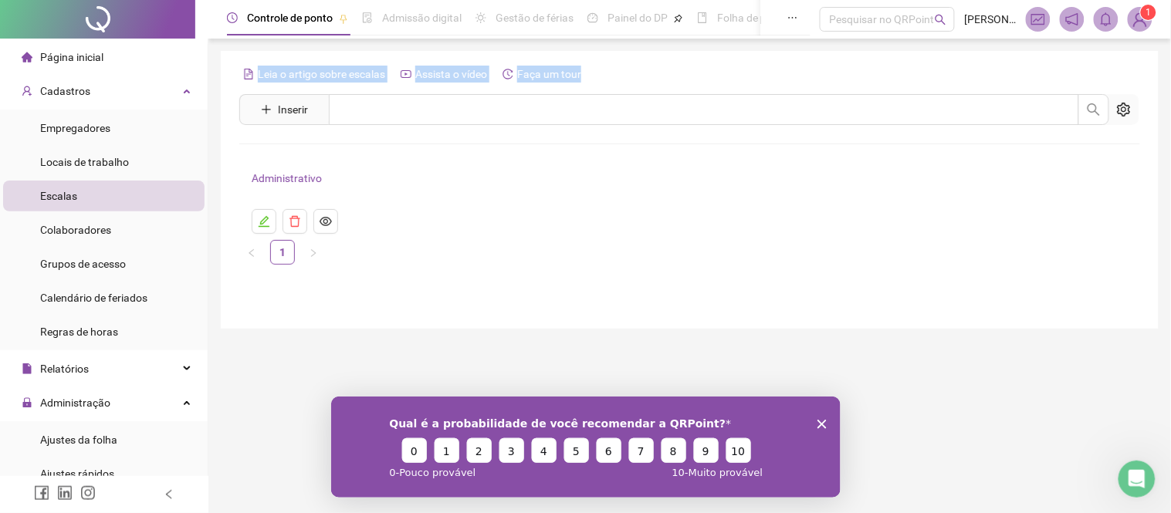
drag, startPoint x: 228, startPoint y: 72, endPoint x: 642, endPoint y: 68, distance: 414.5
click at [661, 73] on div "Leia o artigo sobre escalas Assista o vídeo Faça um tour Inserir Nenhum resulta…" at bounding box center [690, 190] width 938 height 278
click at [627, 77] on div "Leia o artigo sobre escalas Assista o vídeo Faça um tour" at bounding box center [689, 74] width 901 height 25
click at [1136, 477] on icon "Abertura do Messenger da Intercom" at bounding box center [1134, 477] width 25 height 25
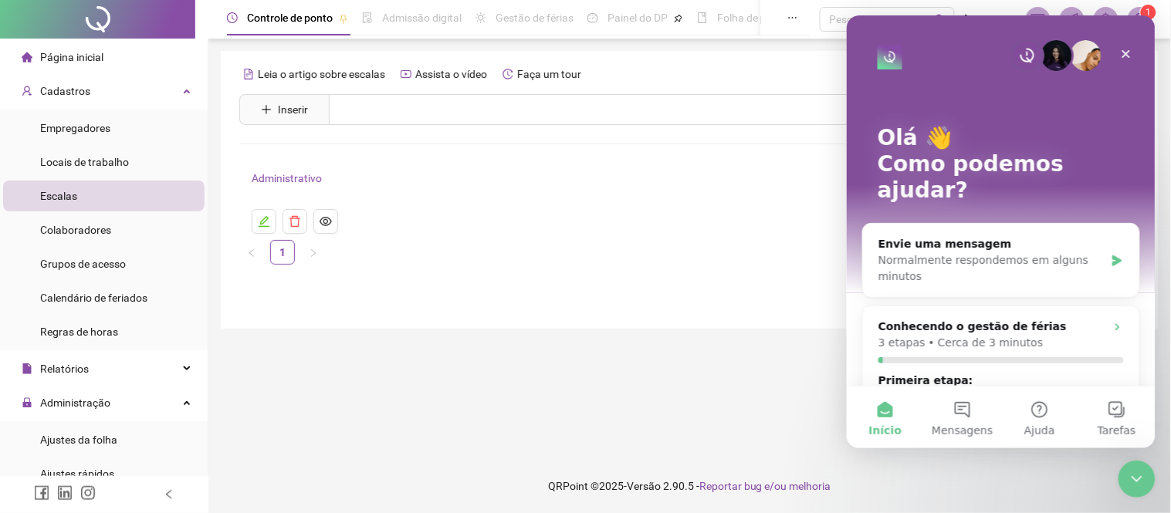
click at [735, 83] on div "Leia o artigo sobre escalas Assista o vídeo Faça um tour" at bounding box center [689, 74] width 901 height 25
click at [1121, 52] on icon "Fechar" at bounding box center [1125, 53] width 12 height 12
click at [1122, 54] on div "Leia o artigo sobre escalas Assista o vídeo Faça um tour Inserir Nenhum resulta…" at bounding box center [690, 190] width 938 height 278
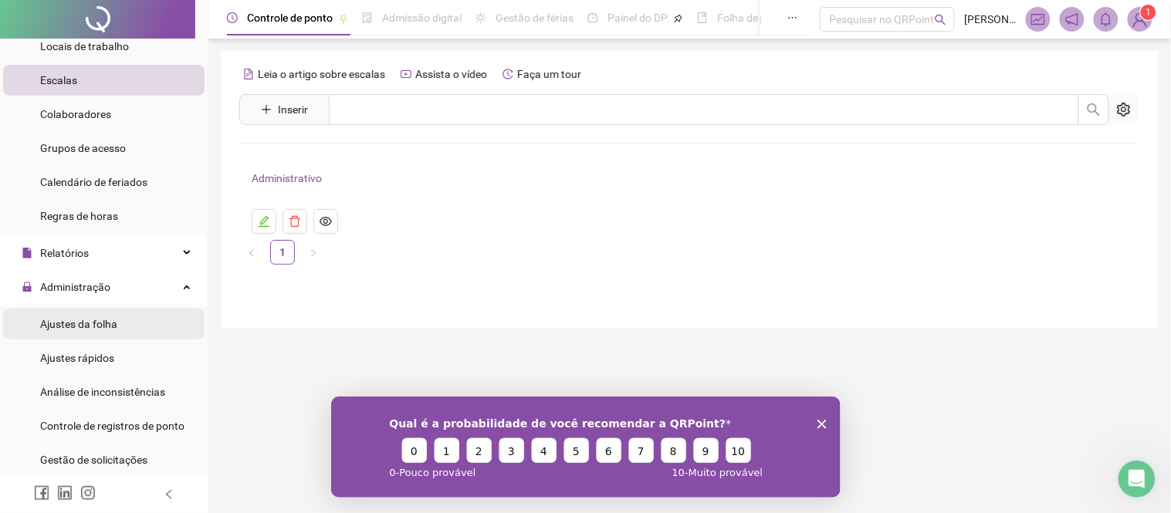
scroll to position [86, 0]
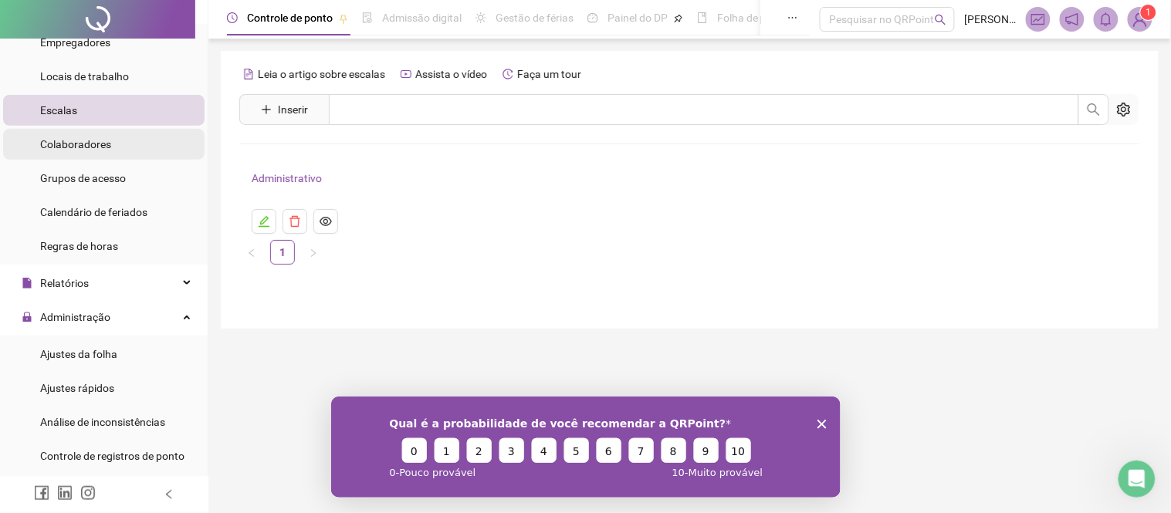
drag, startPoint x: 126, startPoint y: 172, endPoint x: 118, endPoint y: 144, distance: 28.8
click at [125, 172] on li "Grupos de acesso" at bounding box center [103, 178] width 201 height 31
click at [119, 174] on li "Grupos de acesso" at bounding box center [103, 178] width 201 height 31
click at [117, 144] on li "Colaboradores" at bounding box center [103, 144] width 201 height 31
click at [113, 145] on li "Colaboradores" at bounding box center [103, 144] width 201 height 31
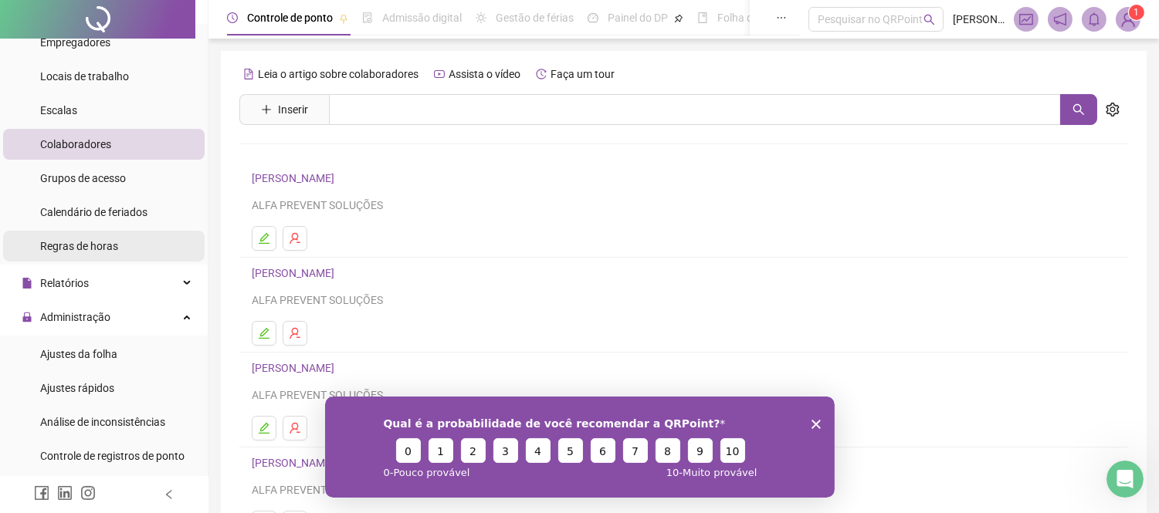
click at [119, 245] on li "Regras de horas" at bounding box center [103, 246] width 201 height 31
click at [117, 244] on li "Regras de horas" at bounding box center [103, 246] width 201 height 31
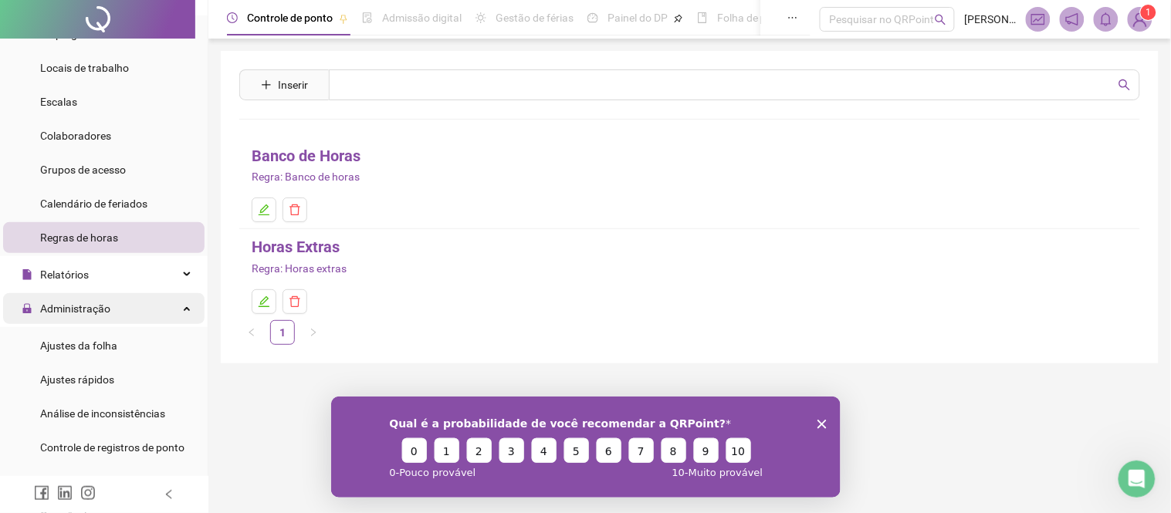
scroll to position [86, 0]
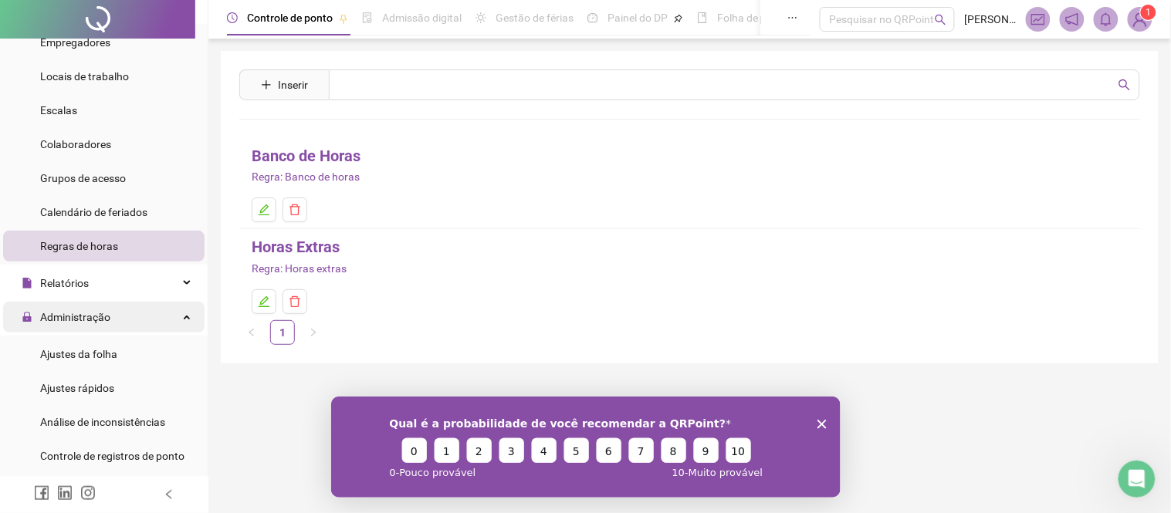
click at [180, 320] on div "Administração" at bounding box center [103, 317] width 201 height 31
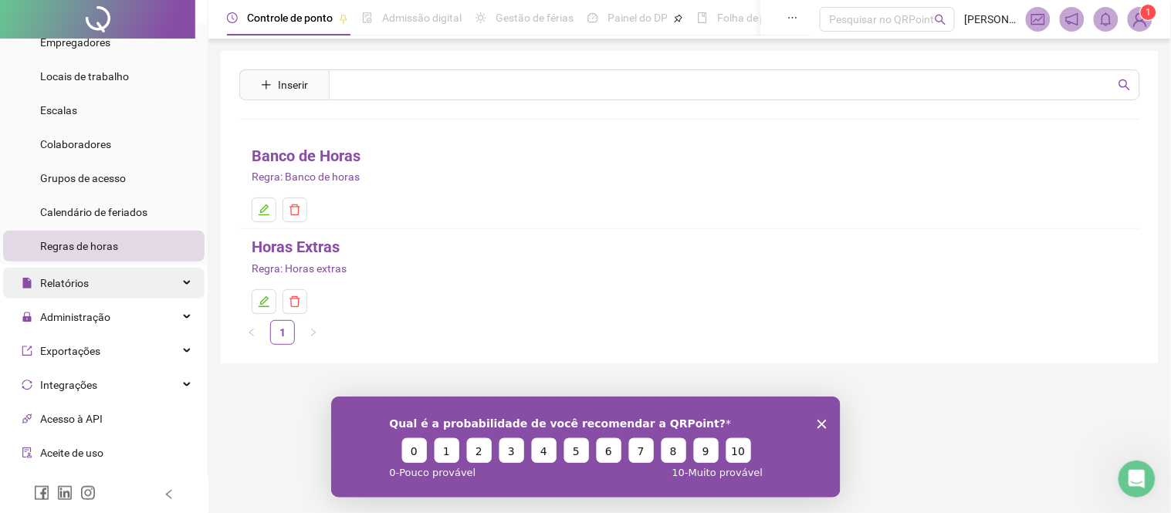
click at [171, 283] on div "Relatórios" at bounding box center [103, 283] width 201 height 31
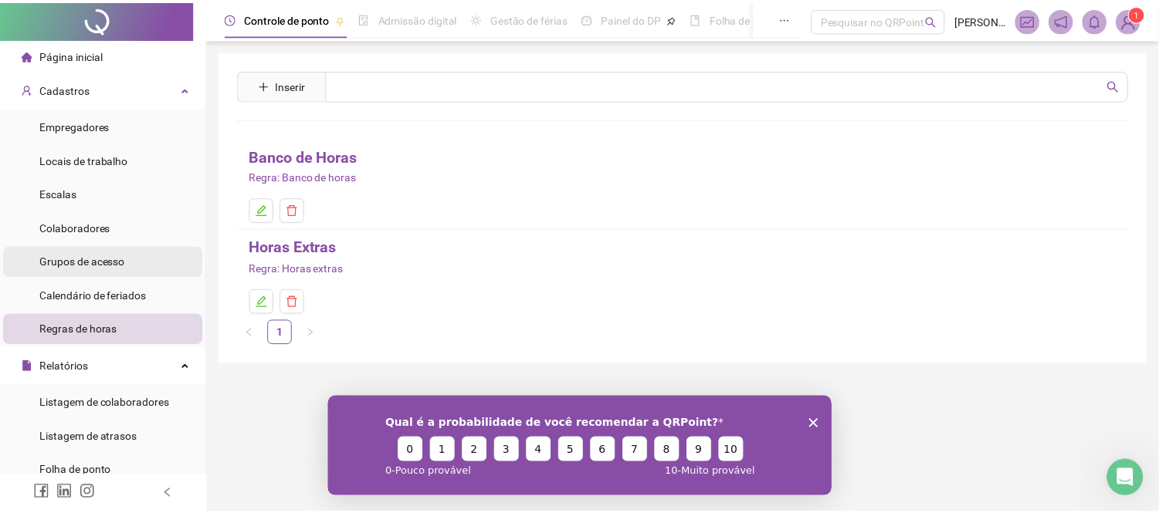
scroll to position [0, 0]
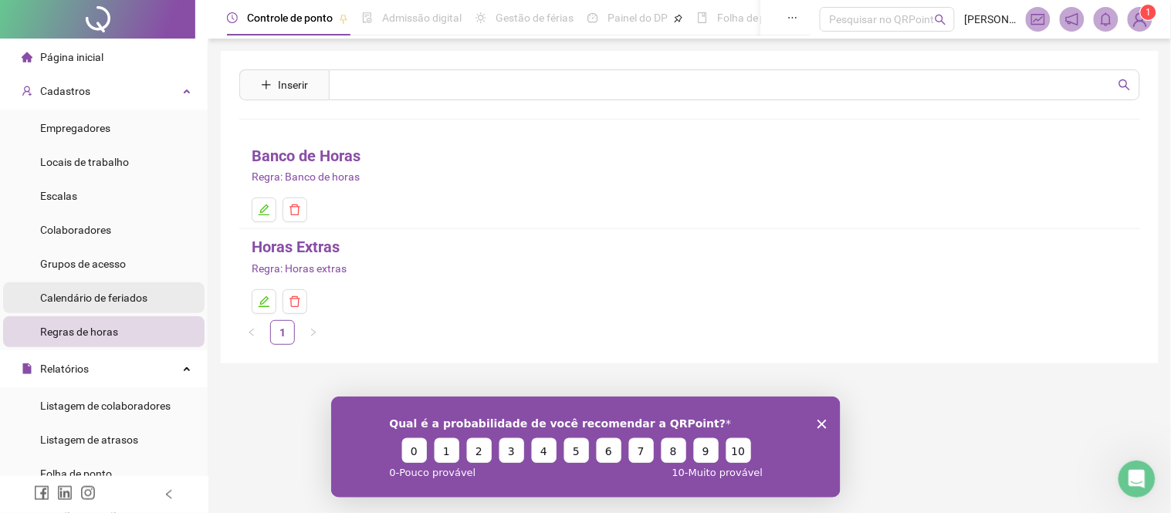
click at [117, 299] on span "Calendário de feriados" at bounding box center [93, 298] width 107 height 12
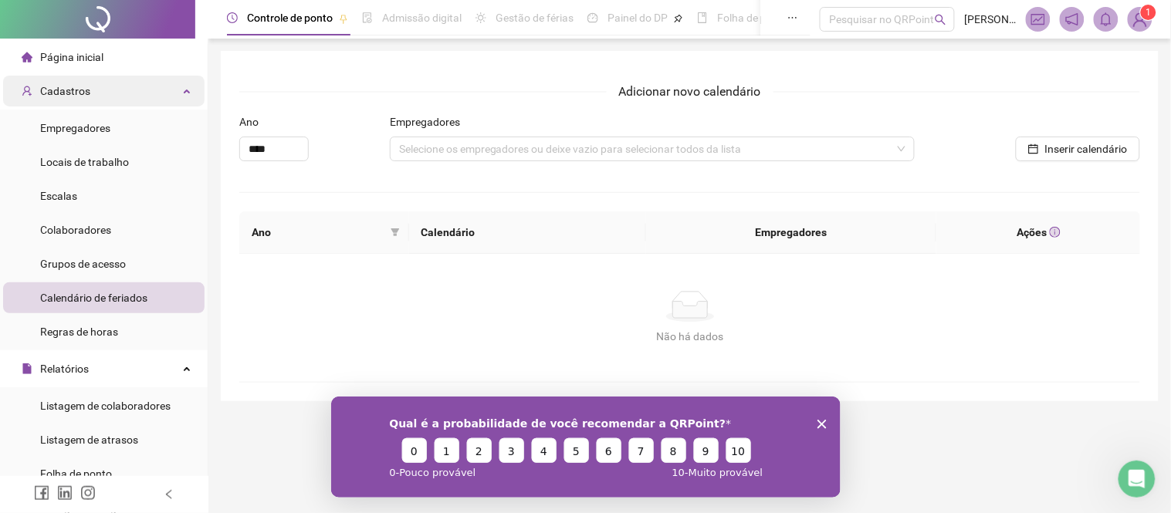
click at [171, 86] on div "Cadastros" at bounding box center [103, 91] width 201 height 31
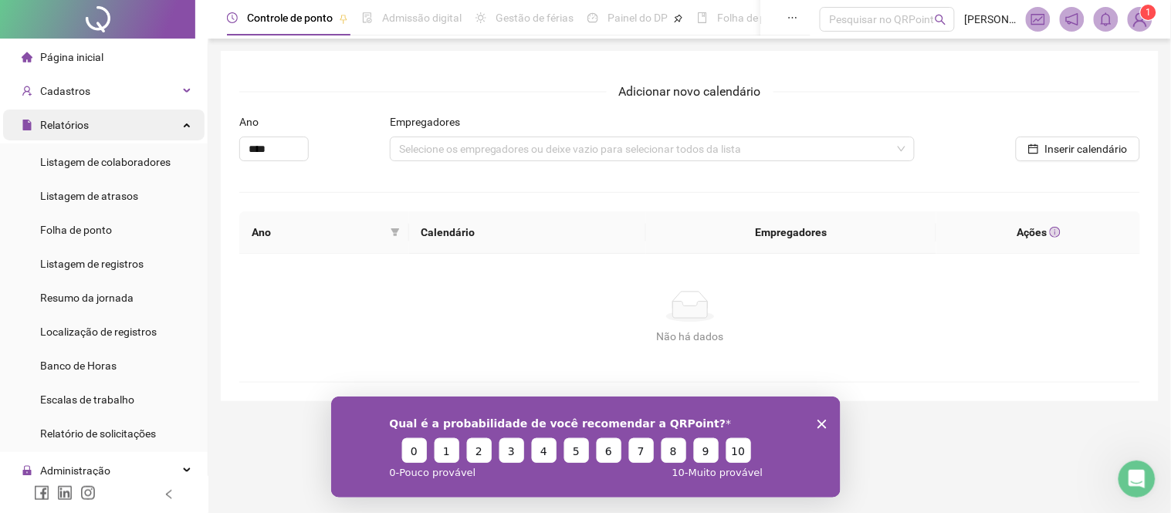
click at [184, 124] on icon at bounding box center [188, 124] width 8 height 0
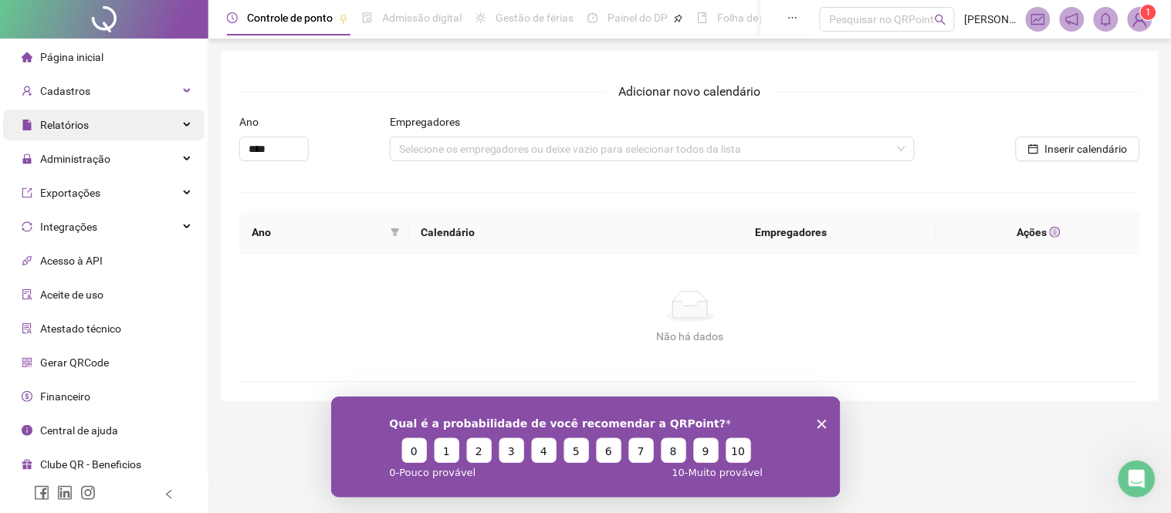
click at [181, 125] on div "Relatórios" at bounding box center [103, 125] width 201 height 31
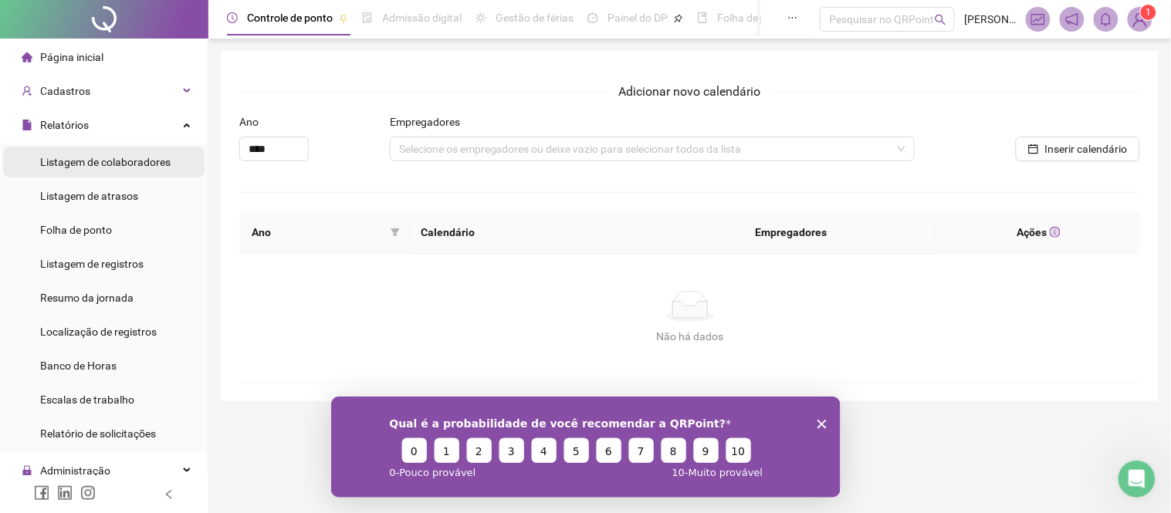
click at [166, 166] on span "Listagem de colaboradores" at bounding box center [105, 162] width 130 height 12
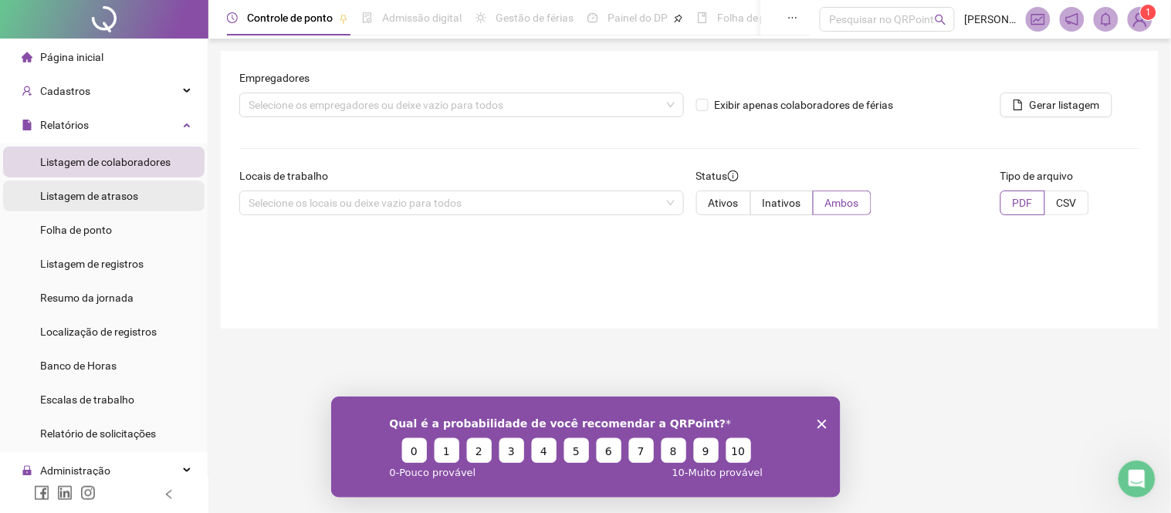
click at [134, 190] on span "Listagem de atrasos" at bounding box center [89, 196] width 98 height 12
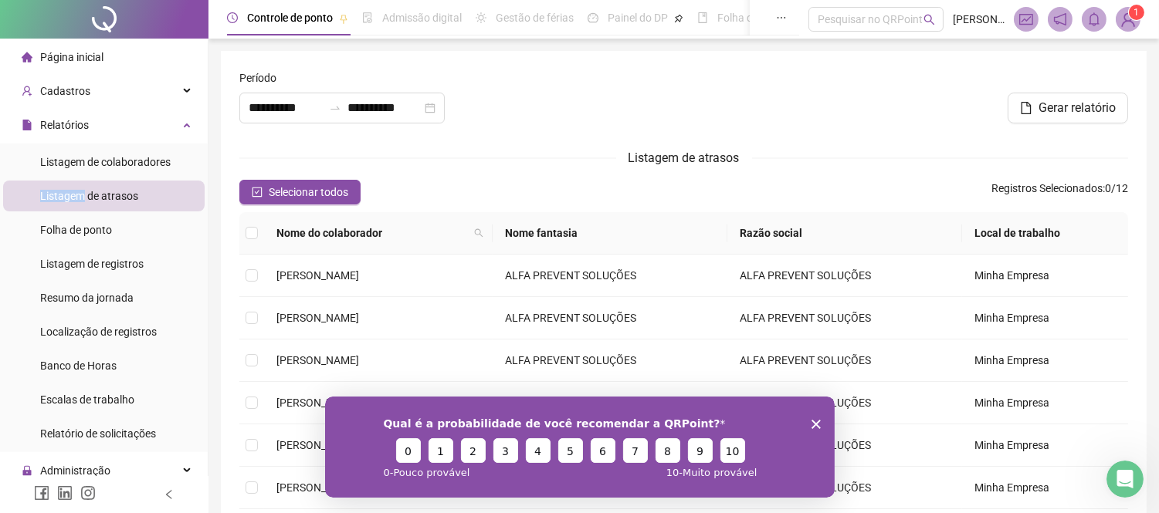
type input "**********"
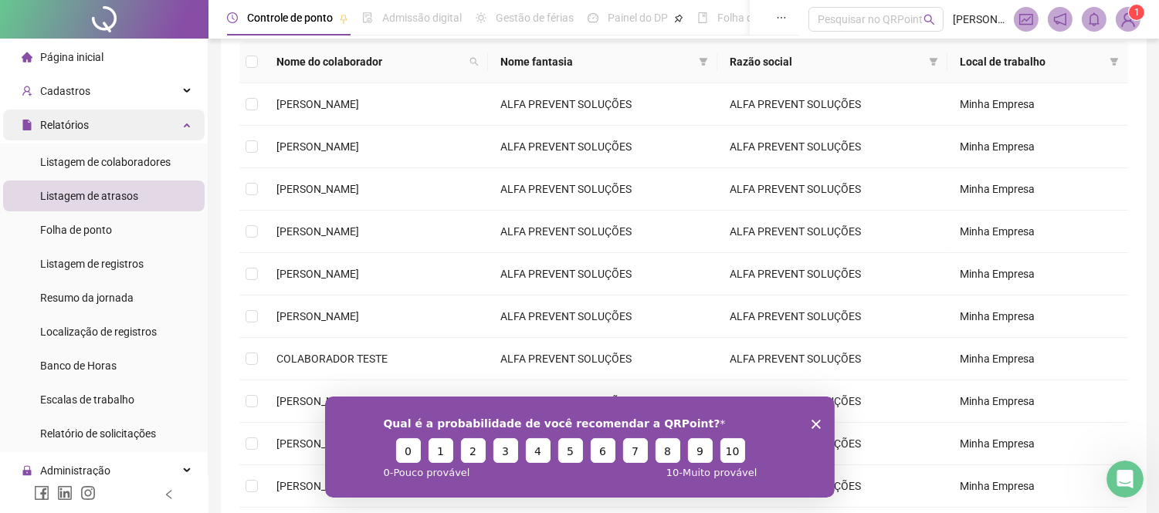
click at [173, 129] on div "Relatórios" at bounding box center [103, 125] width 201 height 31
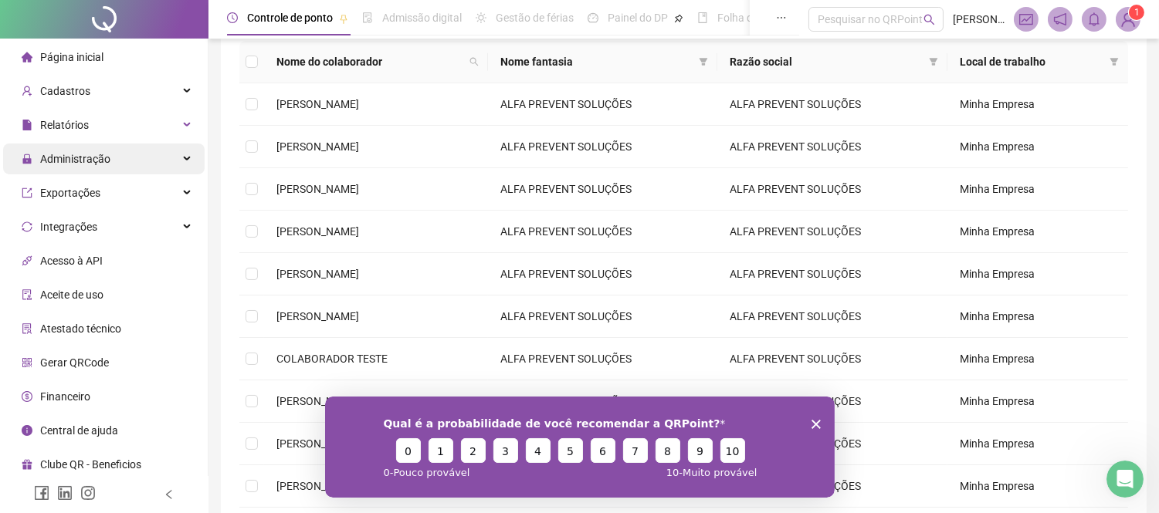
click at [188, 151] on div "Administração" at bounding box center [103, 159] width 201 height 31
click at [184, 163] on div "Administração" at bounding box center [103, 159] width 201 height 31
click at [185, 155] on div "Administração" at bounding box center [103, 159] width 201 height 31
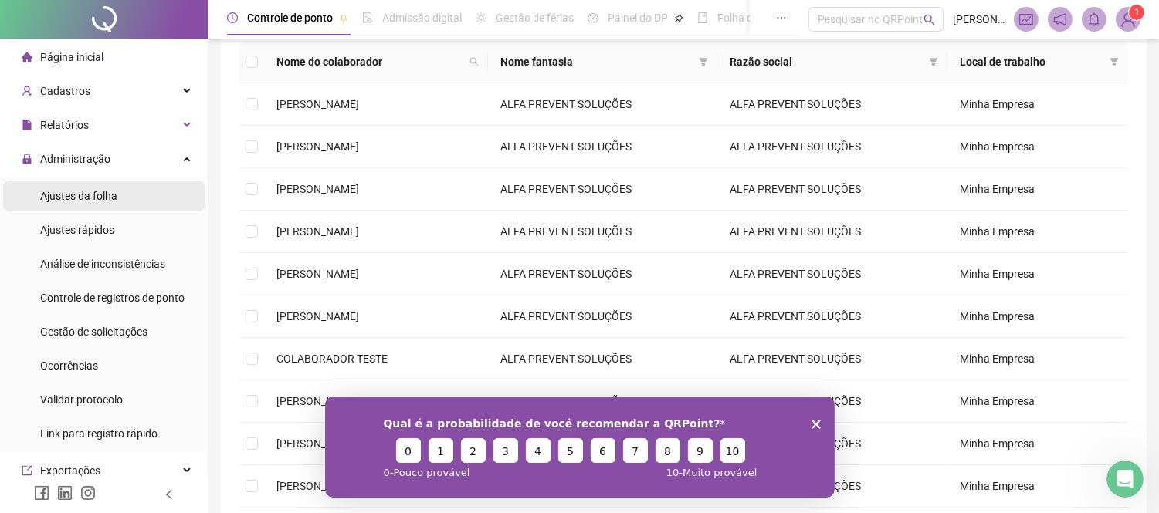
click at [137, 195] on li "Ajustes da folha" at bounding box center [103, 196] width 201 height 31
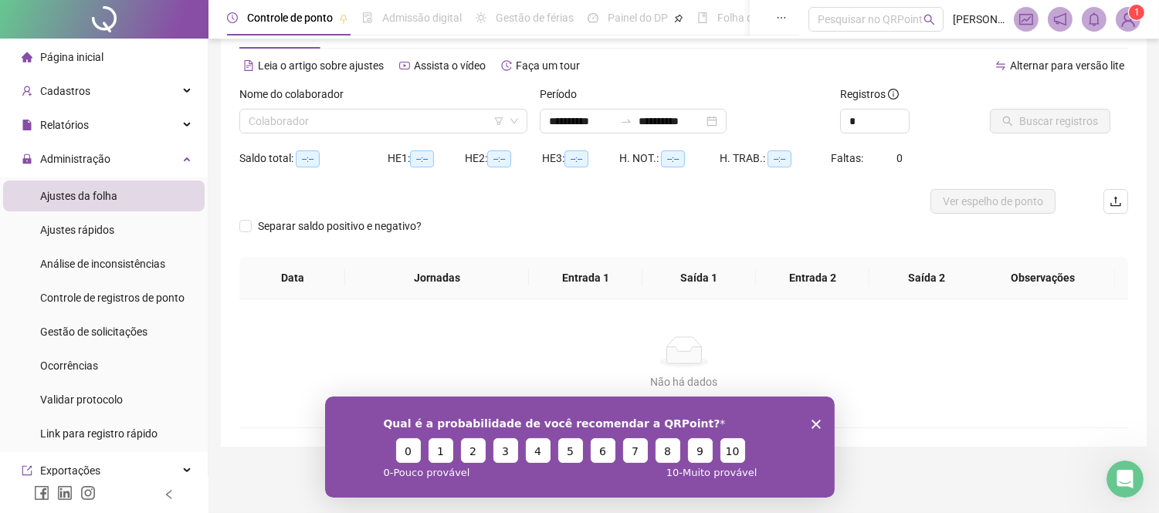
scroll to position [56, 0]
type input "**********"
click at [124, 235] on li "Ajustes rápidos" at bounding box center [103, 230] width 201 height 31
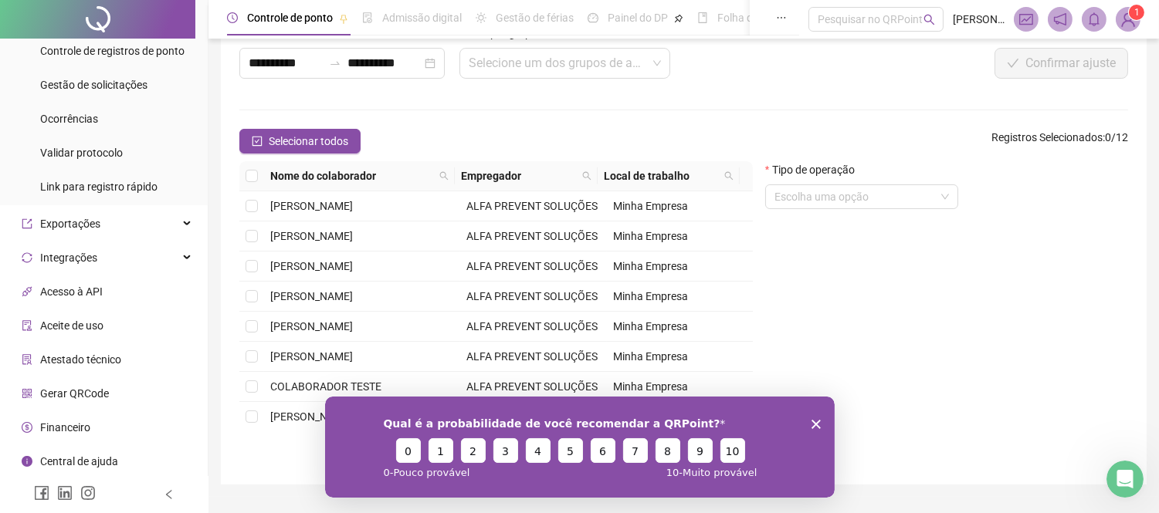
scroll to position [130, 0]
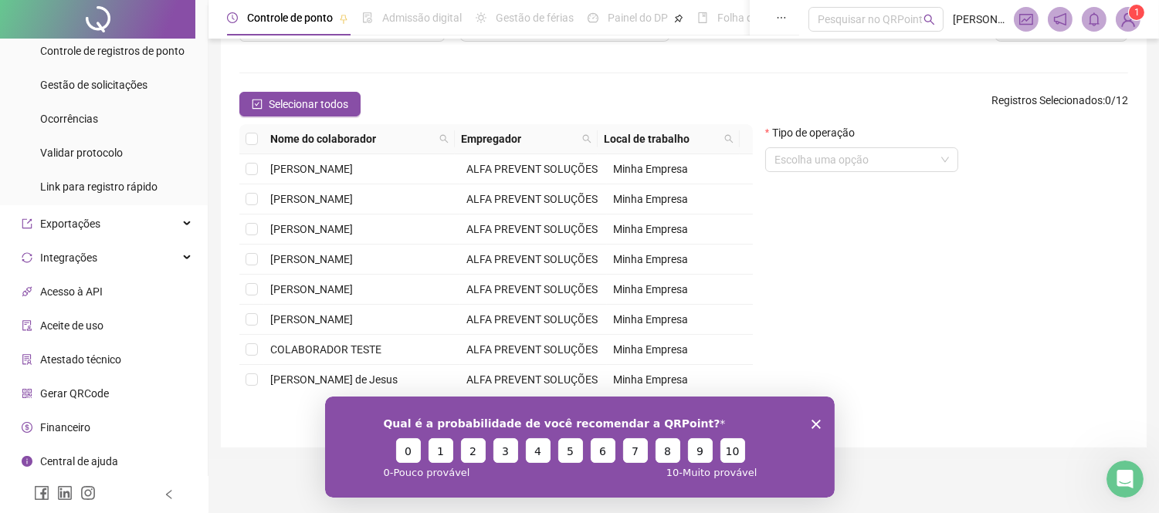
click at [94, 425] on li "Financeiro" at bounding box center [103, 427] width 201 height 31
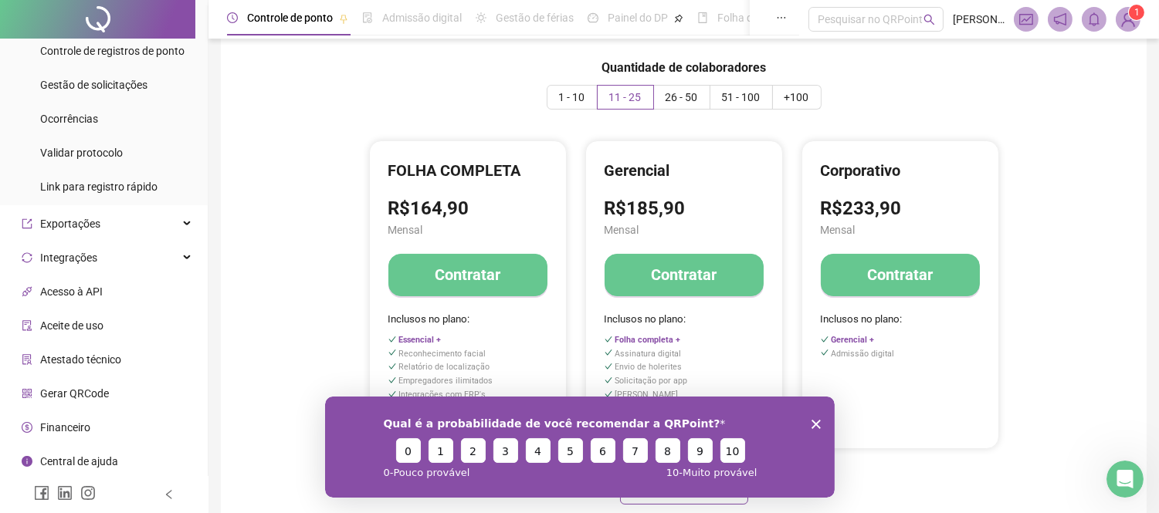
scroll to position [14, 0]
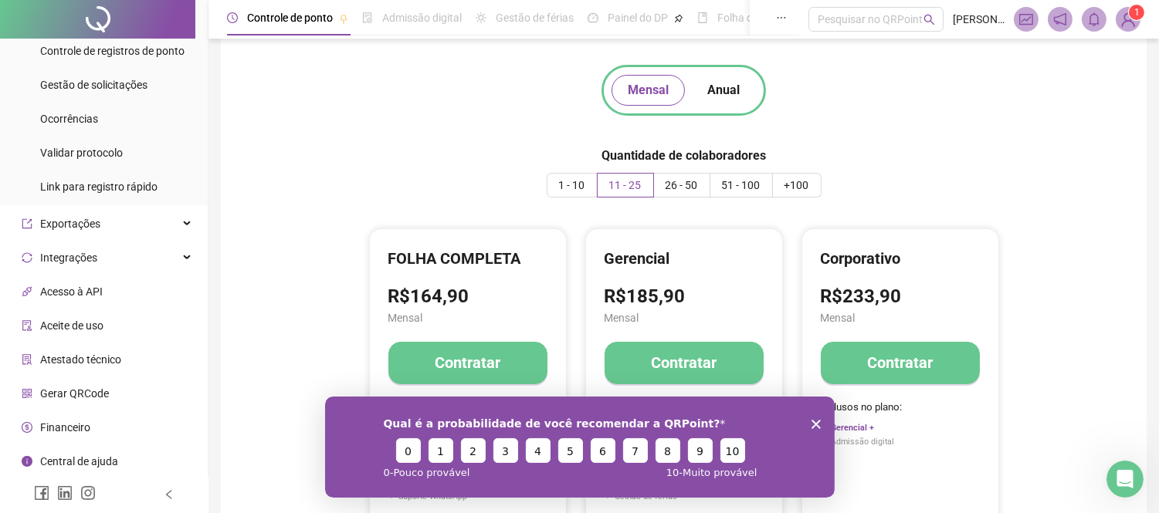
click at [812, 428] on icon "Encerrar pesquisa" at bounding box center [814, 423] width 9 height 9
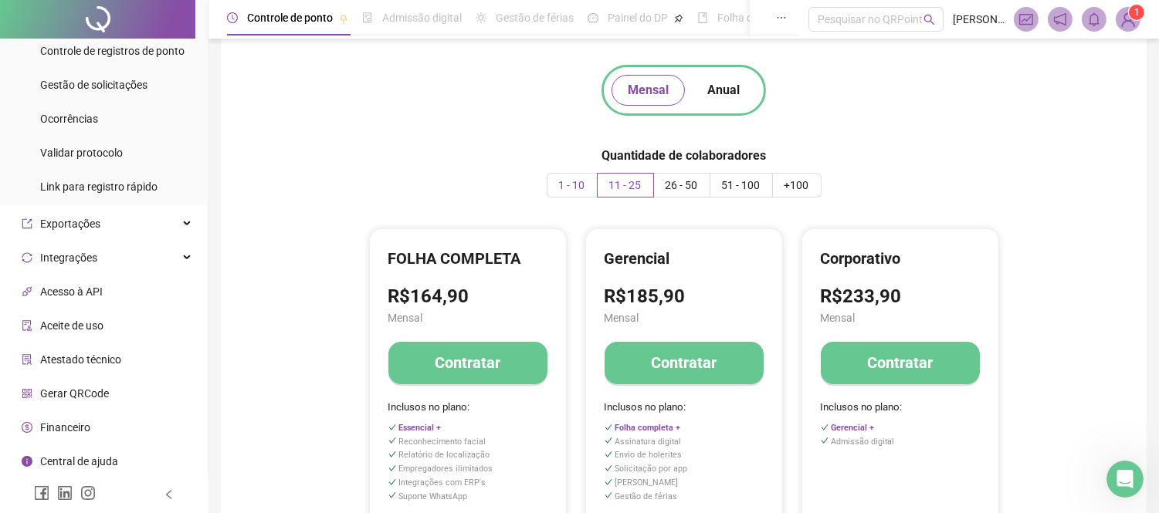
click at [562, 181] on span "1 - 10" at bounding box center [572, 185] width 26 height 12
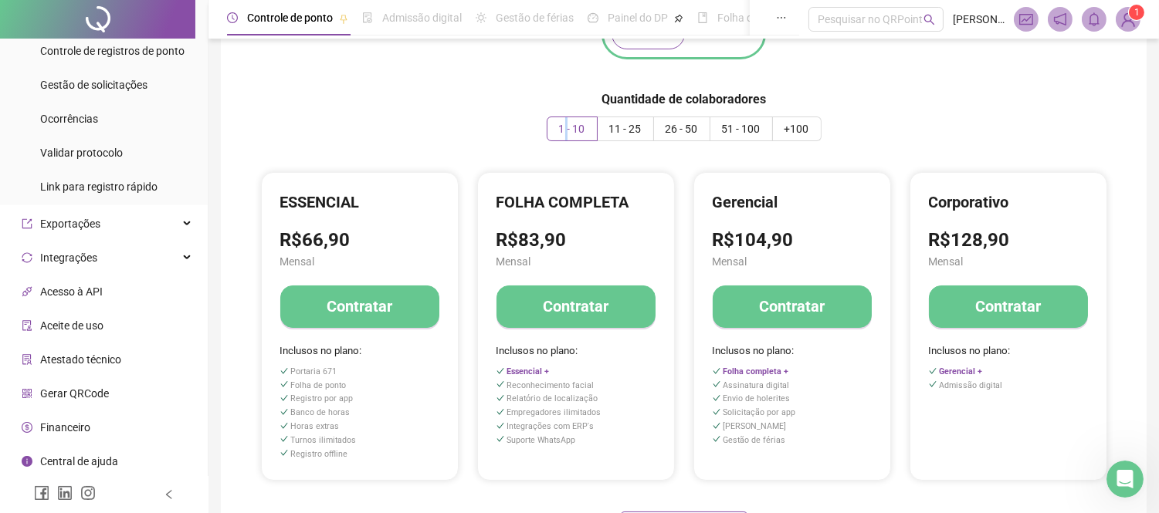
scroll to position [100, 0]
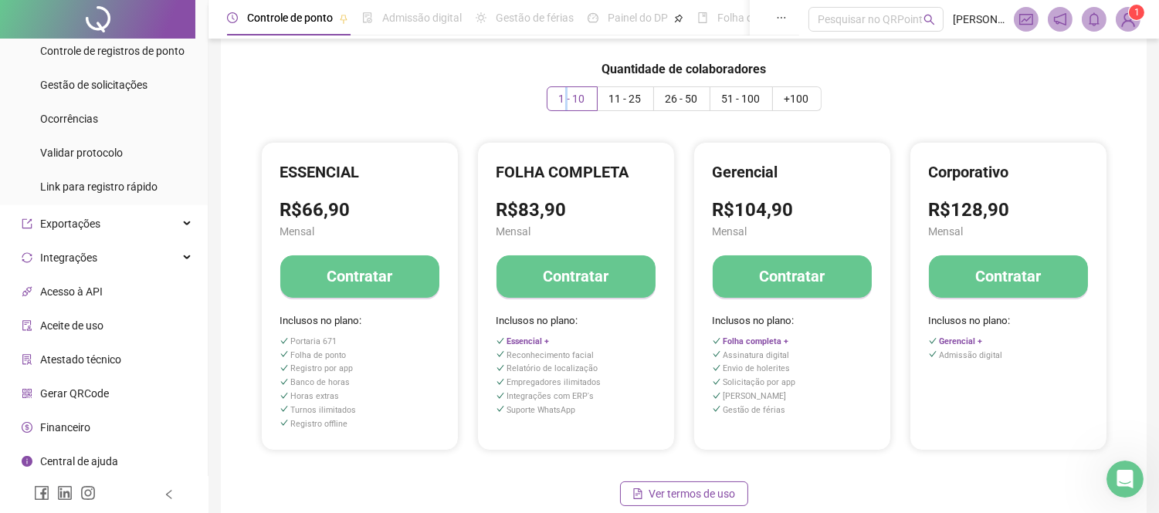
click at [295, 340] on span "Portaria 671" at bounding box center [313, 342] width 46 height 10
drag, startPoint x: 295, startPoint y: 340, endPoint x: 347, endPoint y: 426, distance: 101.1
click at [347, 426] on div "Portaria 671 Folha de ponto Registro por app Banco de horas Horas extras Turnos…" at bounding box center [359, 384] width 159 height 96
click at [280, 324] on span "Inclusos no plano:" at bounding box center [359, 321] width 159 height 16
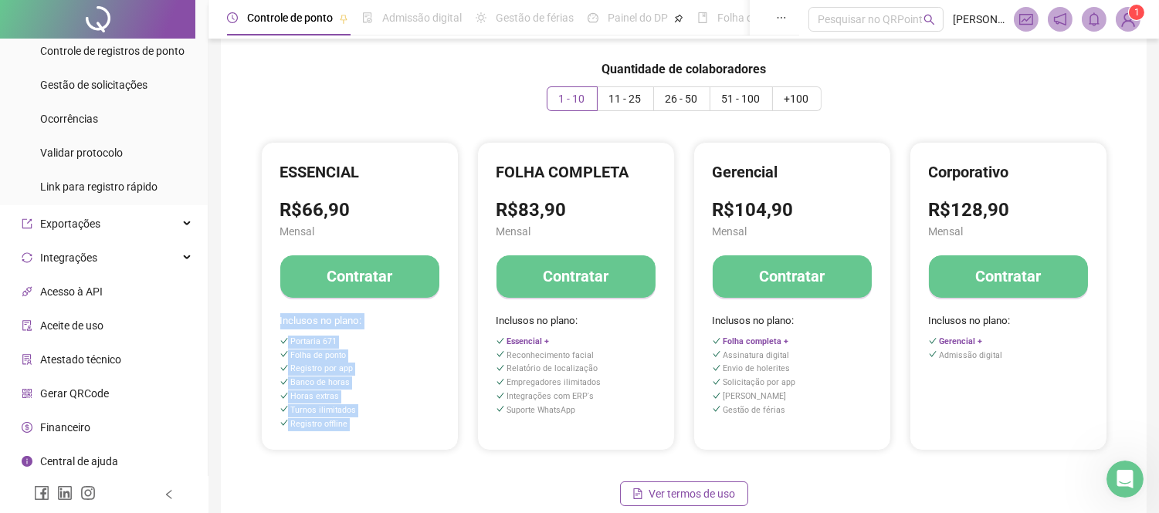
drag, startPoint x: 281, startPoint y: 324, endPoint x: 368, endPoint y: 421, distance: 130.6
click at [368, 421] on div "Inclusos no plano: Portaria 671 Folha de ponto Registro por app Banco de horas …" at bounding box center [359, 372] width 159 height 118
click at [368, 421] on span "Registro offline" at bounding box center [359, 424] width 159 height 13
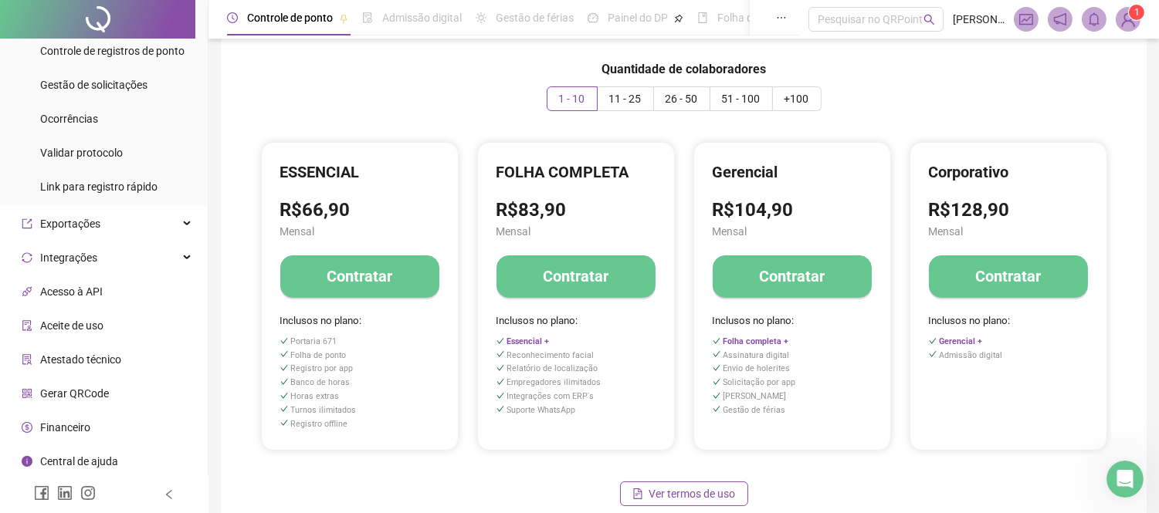
click at [333, 333] on div "Inclusos no plano: Portaria 671 Folha de ponto Registro por app Banco de horas …" at bounding box center [359, 372] width 159 height 118
drag, startPoint x: 333, startPoint y: 333, endPoint x: 325, endPoint y: 438, distance: 105.3
click at [325, 438] on div "ESSENCIAL R$66,90 Mensal Contratar Inclusos no plano: Portaria 671 Folha de pon…" at bounding box center [360, 296] width 196 height 307
drag, startPoint x: 490, startPoint y: 357, endPoint x: 584, endPoint y: 420, distance: 113.5
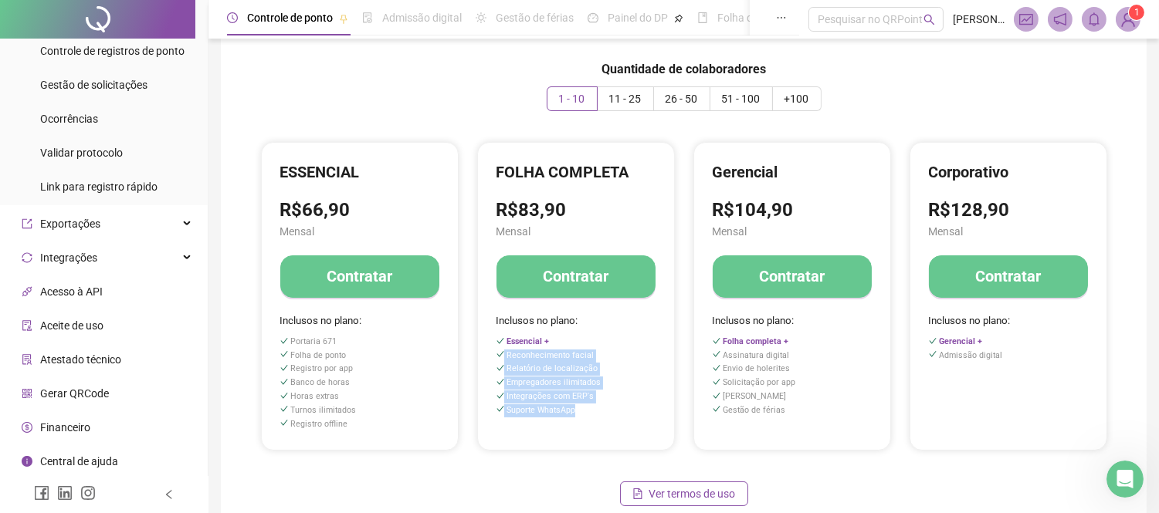
click at [584, 420] on div "FOLHA COMPLETA R$83,90 Mensal Contratar Inclusos no plano: Essencial + Reconhec…" at bounding box center [576, 296] width 196 height 307
click at [634, 95] on span "11 - 25" at bounding box center [625, 99] width 32 height 12
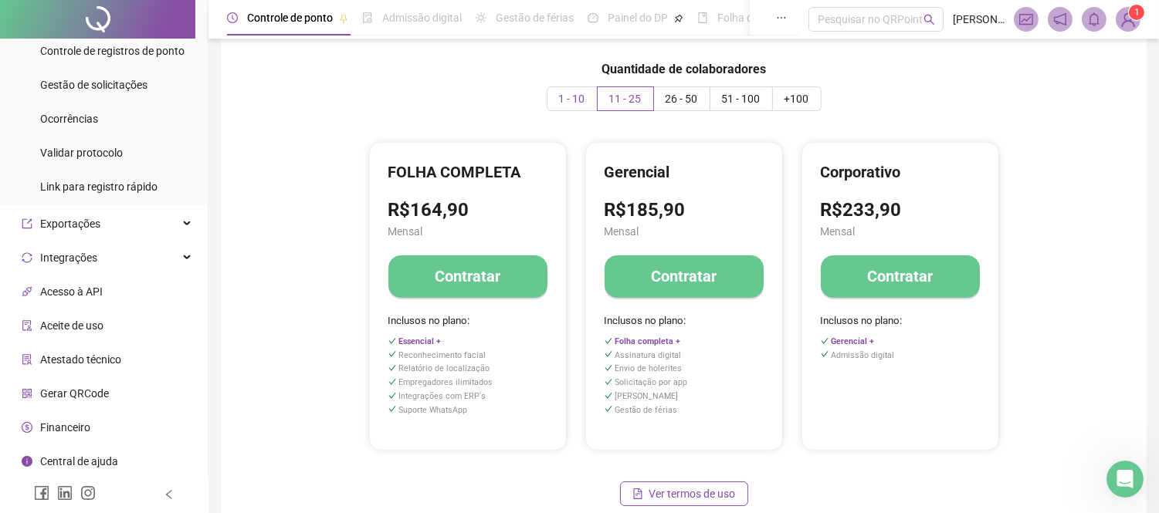
click at [580, 97] on span "1 - 10" at bounding box center [572, 99] width 26 height 12
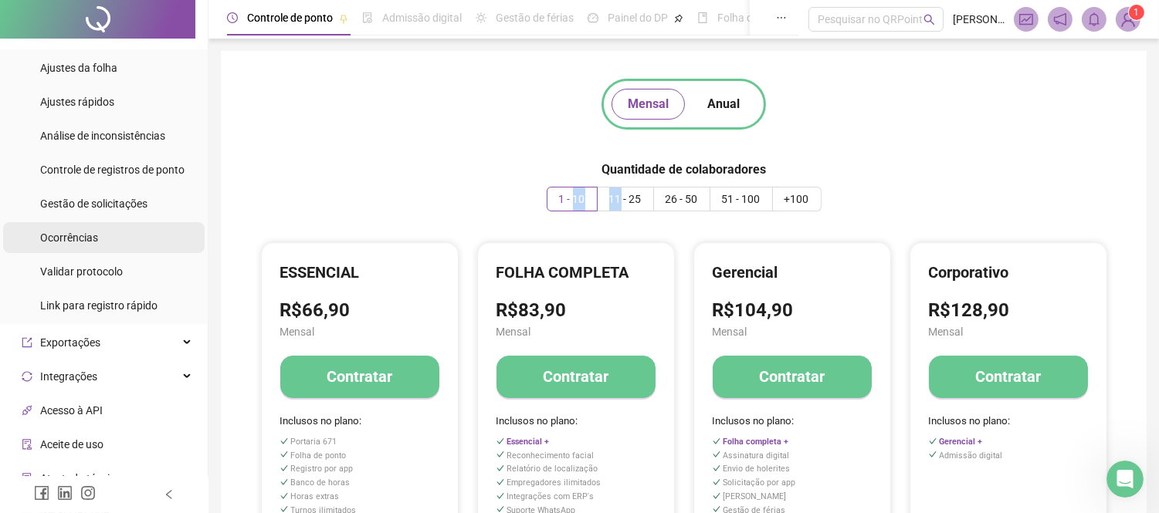
scroll to position [0, 0]
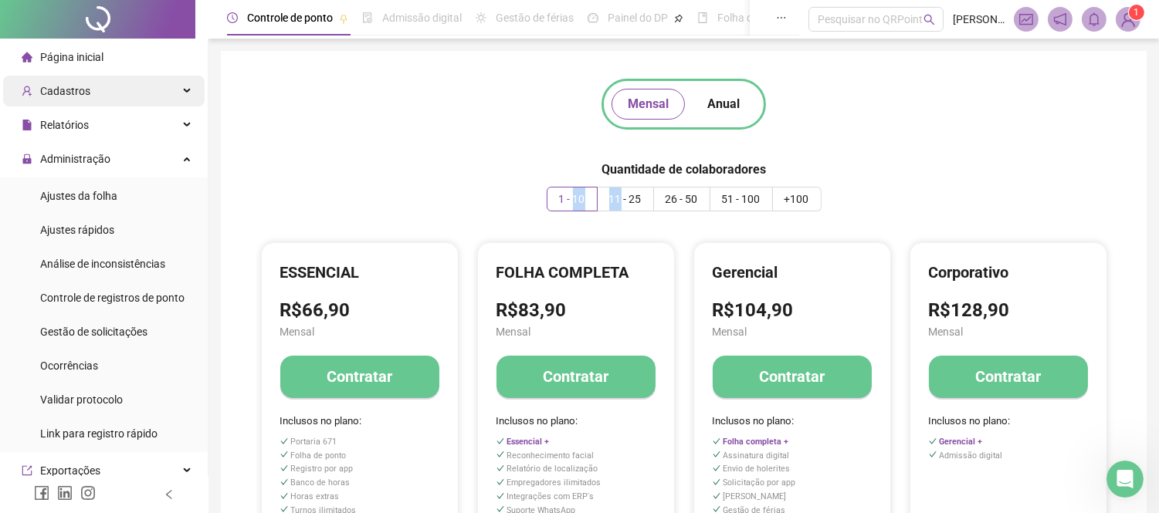
click at [104, 96] on div "Cadastros" at bounding box center [103, 91] width 201 height 31
click at [159, 94] on div "Cadastros" at bounding box center [103, 91] width 201 height 31
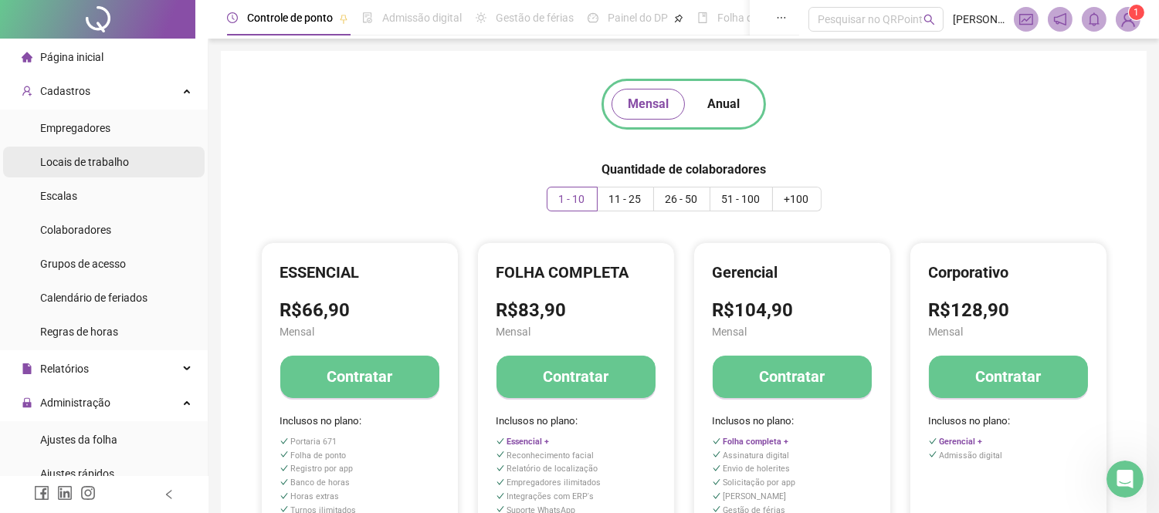
click at [127, 157] on span "Locais de trabalho" at bounding box center [84, 162] width 89 height 12
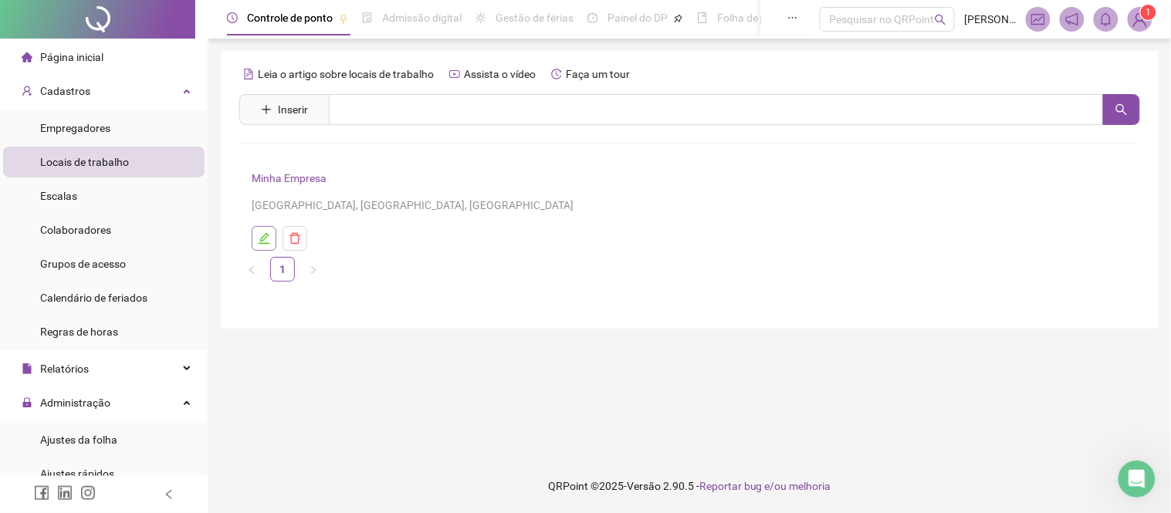
click at [265, 235] on icon "edit" at bounding box center [264, 238] width 11 height 11
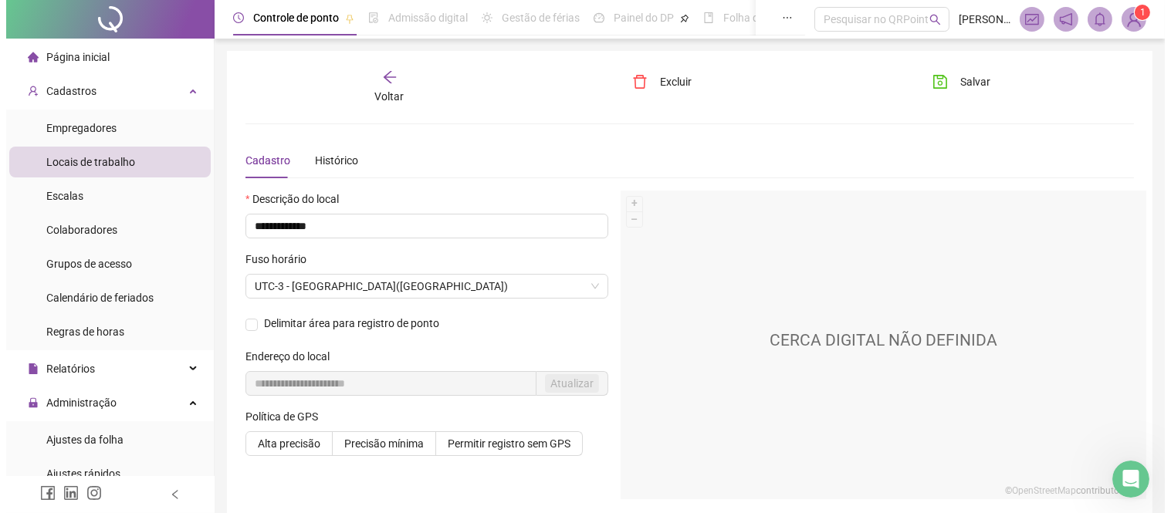
scroll to position [69, 0]
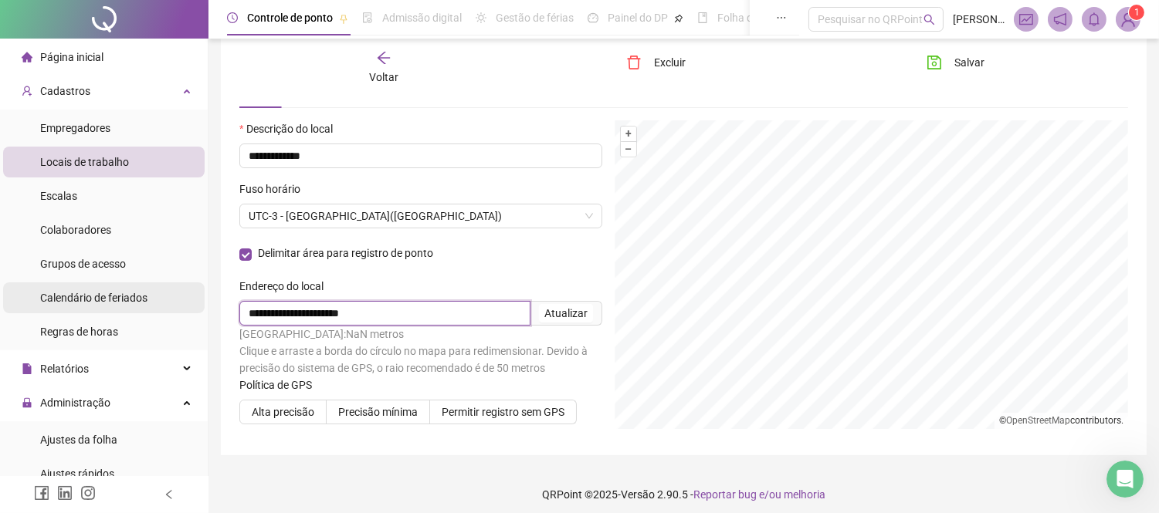
drag, startPoint x: 369, startPoint y: 310, endPoint x: 9, endPoint y: 296, distance: 360.0
click at [9, 296] on div "**********" at bounding box center [579, 226] width 1159 height 591
type input "**********"
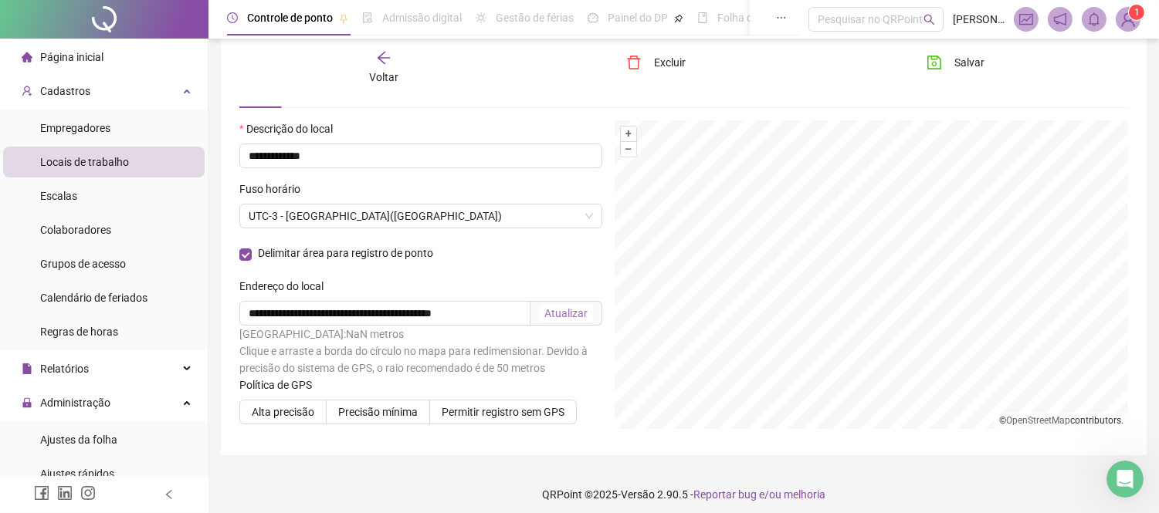
click at [581, 305] on div "Atualizar" at bounding box center [565, 313] width 43 height 17
click at [574, 315] on div "Atualizar" at bounding box center [565, 313] width 43 height 17
click at [279, 418] on span "Alta precisão" at bounding box center [283, 412] width 63 height 12
click at [392, 411] on span "Precisão mínima" at bounding box center [378, 412] width 80 height 12
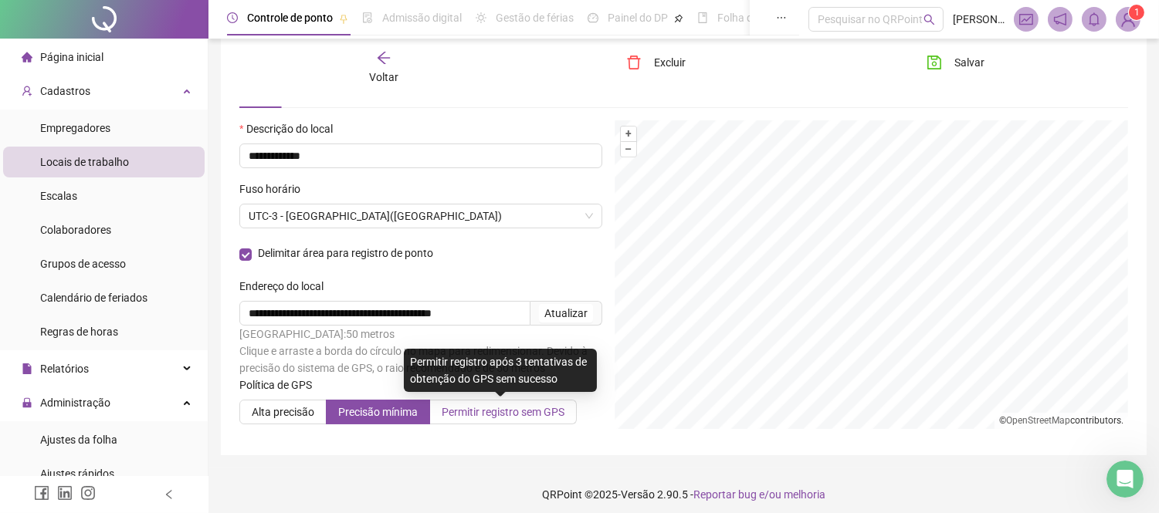
click at [540, 415] on span "Permitir registro sem GPS" at bounding box center [503, 412] width 123 height 12
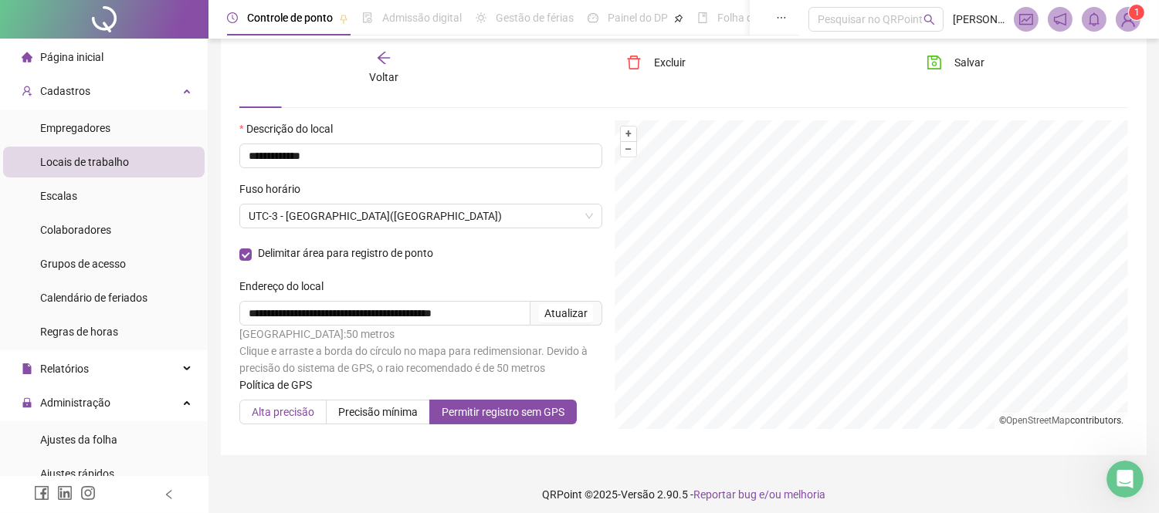
click at [297, 418] on span "Alta precisão" at bounding box center [283, 412] width 63 height 12
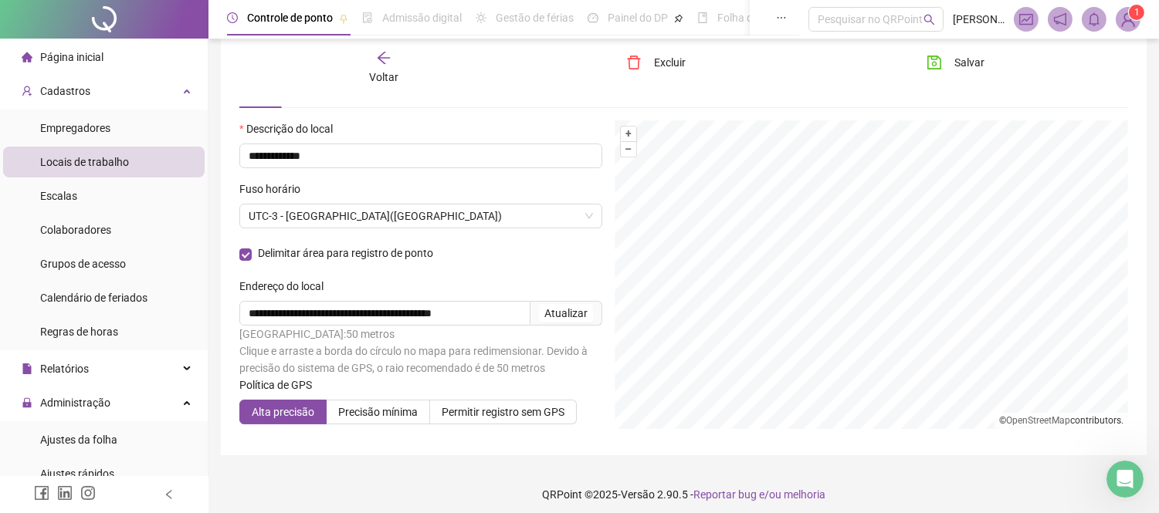
click at [388, 59] on icon "arrow-left" at bounding box center [383, 57] width 15 height 15
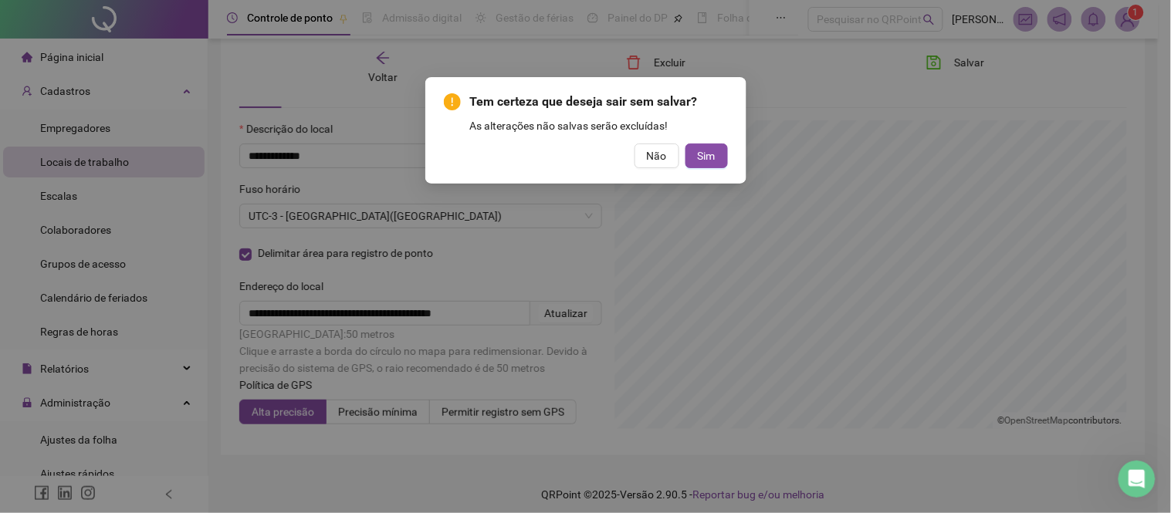
click at [688, 142] on div "Tem certeza que deseja sair sem salvar? As alterações não salvas serão excluída…" at bounding box center [586, 131] width 284 height 76
click at [705, 164] on span "Sim" at bounding box center [707, 155] width 18 height 17
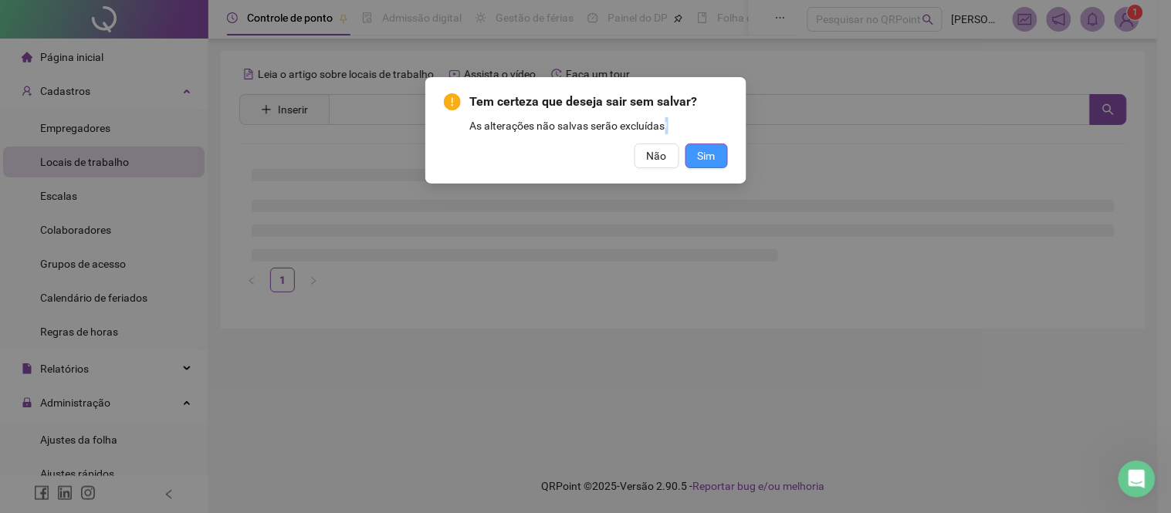
scroll to position [0, 0]
